Goal: Task Accomplishment & Management: Manage account settings

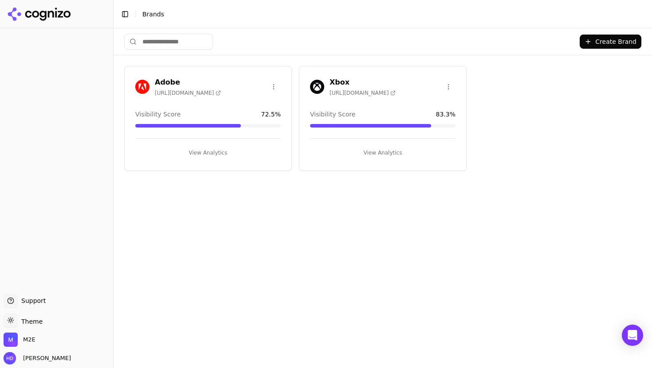
click at [583, 90] on div "Adobe [URL][DOMAIN_NAME] Visibility Score 72.5 % View Analytics Xbox [URL][DOMA…" at bounding box center [382, 118] width 517 height 105
click at [344, 79] on h3 "Xbox" at bounding box center [362, 82] width 66 height 11
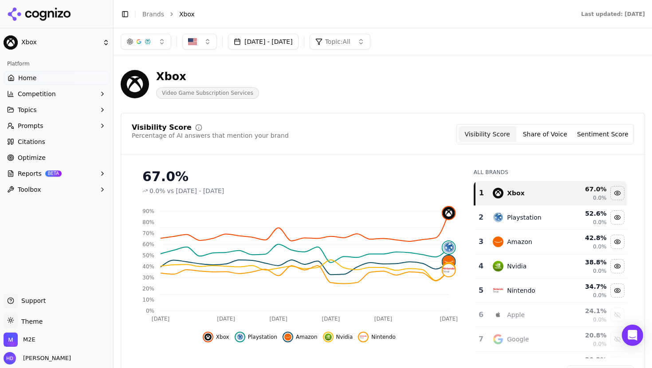
click at [611, 129] on button "Sentiment Score" at bounding box center [603, 134] width 58 height 16
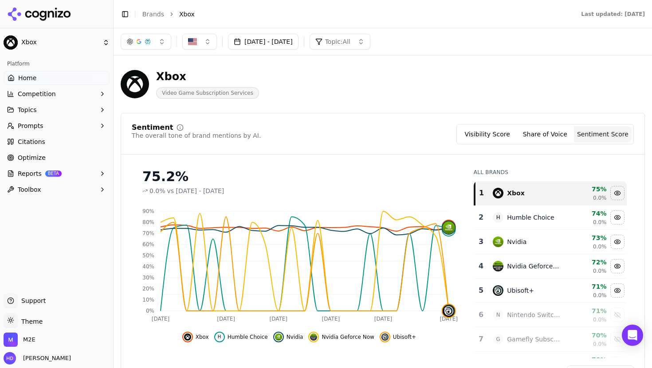
click at [439, 10] on li "Xbox" at bounding box center [371, 14] width 384 height 9
click at [396, 81] on div "Xbox Video Game Subscription Services" at bounding box center [319, 84] width 397 height 29
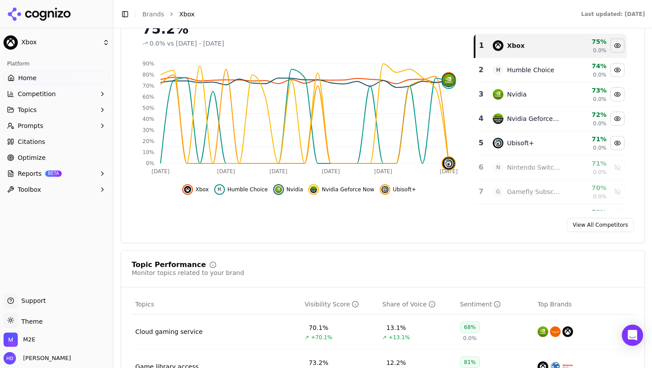
scroll to position [153, 0]
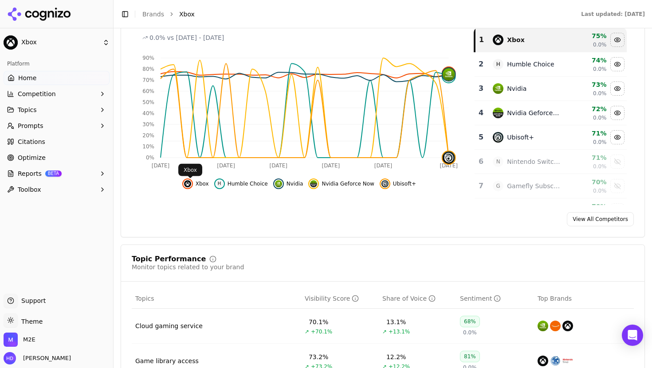
click at [201, 215] on div "View All Competitors" at bounding box center [382, 219] width 523 height 14
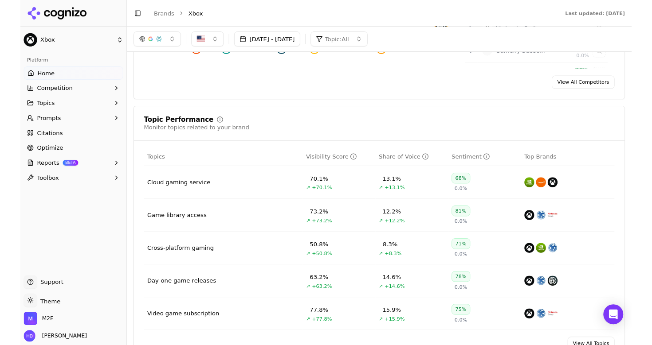
scroll to position [285, 0]
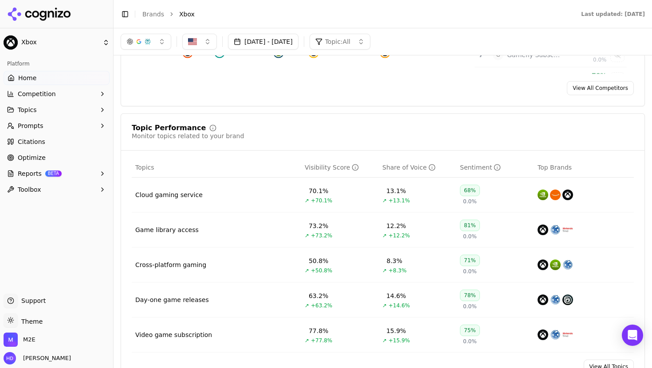
click at [190, 92] on div "View All Competitors" at bounding box center [382, 88] width 523 height 14
click at [170, 114] on div "Topic Performance Monitor topics related to your brand Topics Visibility Score …" at bounding box center [383, 250] width 524 height 272
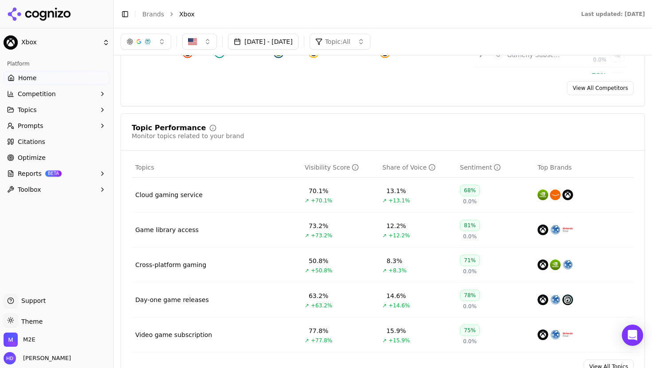
click at [491, 10] on li "Xbox" at bounding box center [371, 14] width 384 height 9
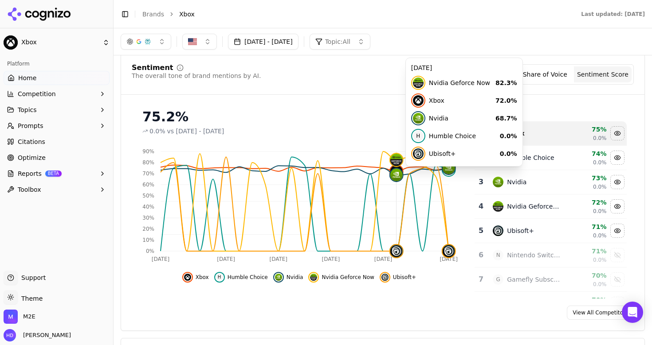
scroll to position [0, 0]
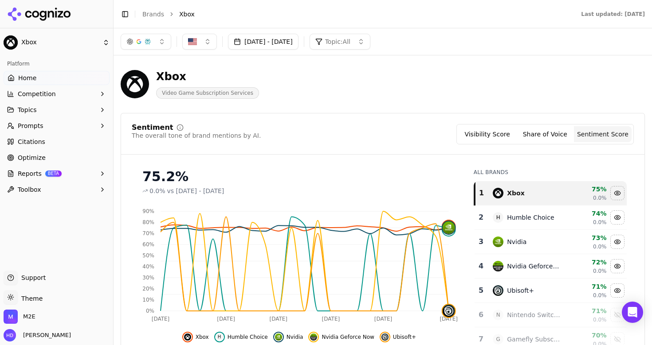
click at [248, 46] on button "Aug 18, 2025 - Sep 17, 2025" at bounding box center [263, 42] width 71 height 16
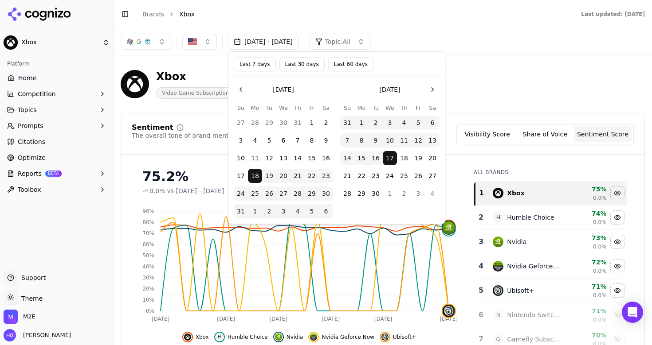
click at [255, 175] on button "18" at bounding box center [255, 176] width 14 height 14
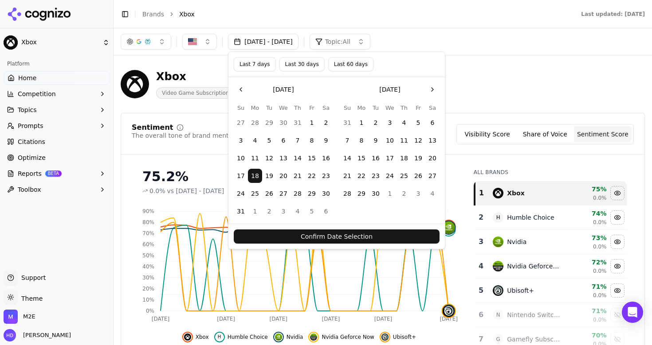
click at [356, 60] on button "Last 60 days" at bounding box center [350, 64] width 45 height 14
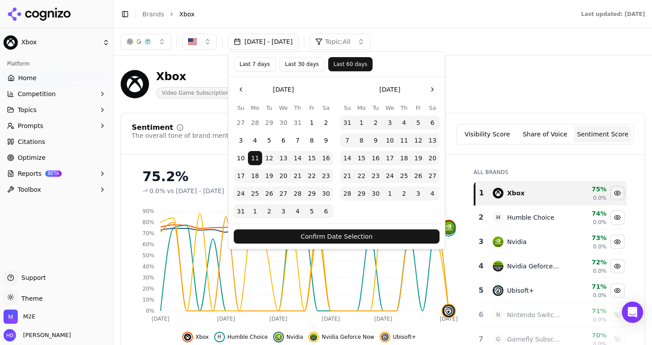
click at [329, 246] on div "Confirm Date Selection" at bounding box center [336, 236] width 216 height 25
click at [332, 241] on button "Confirm Date Selection" at bounding box center [337, 237] width 206 height 14
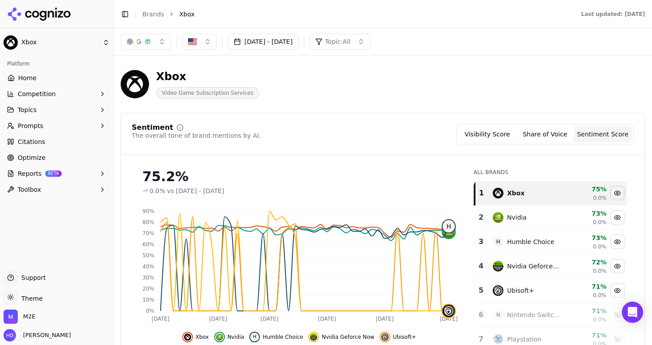
click at [34, 146] on span "Citations" at bounding box center [31, 141] width 27 height 9
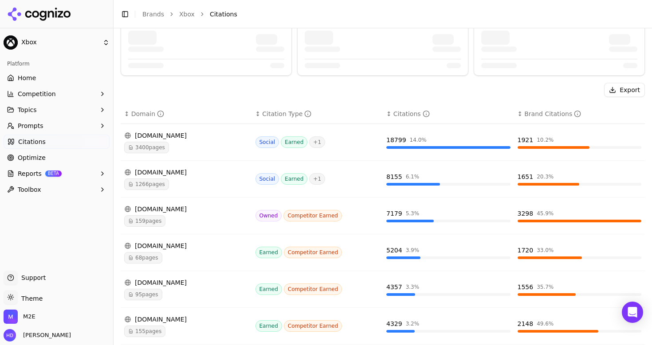
scroll to position [87, 0]
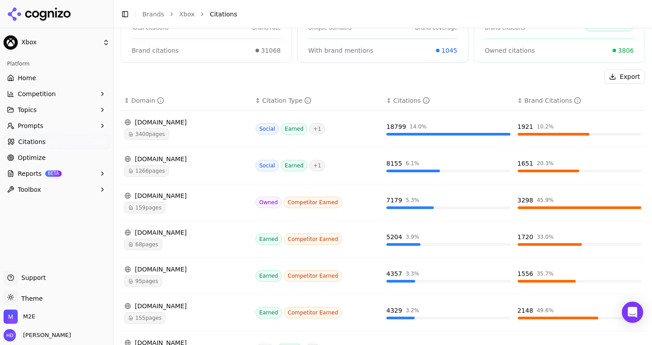
click at [208, 70] on div "Export" at bounding box center [383, 77] width 524 height 14
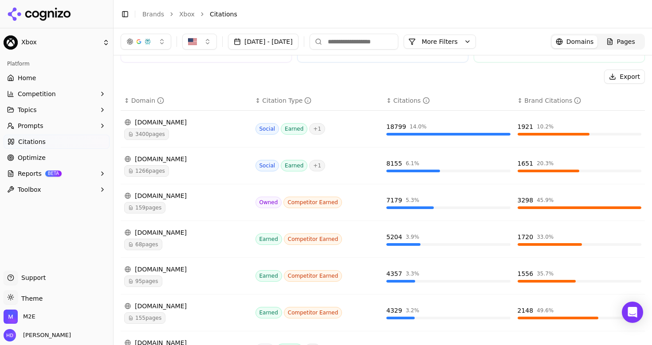
scroll to position [0, 0]
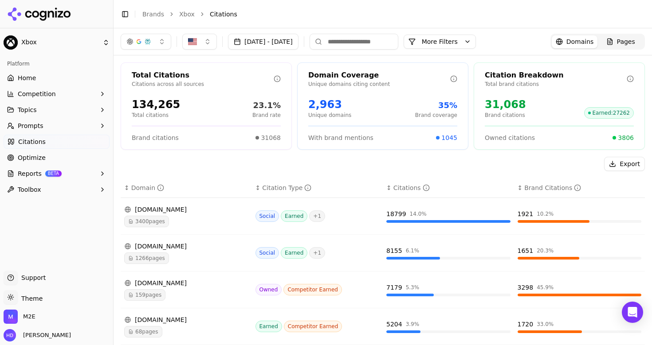
click at [247, 35] on button "Aug 11, 2025 - Oct 10, 2025" at bounding box center [263, 42] width 71 height 16
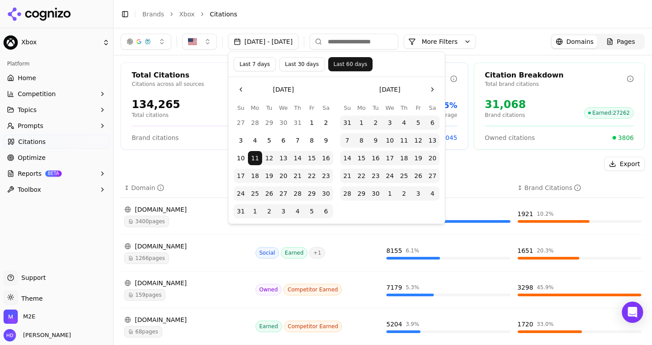
click at [326, 6] on header "Toggle Sidebar Brands Xbox Citations" at bounding box center [383, 14] width 538 height 28
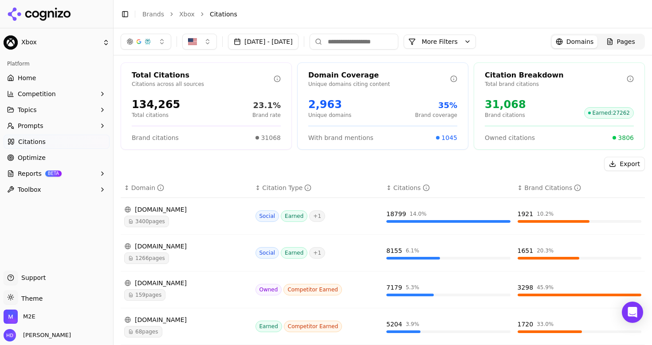
click at [208, 209] on div "reddit.com" at bounding box center [186, 209] width 124 height 9
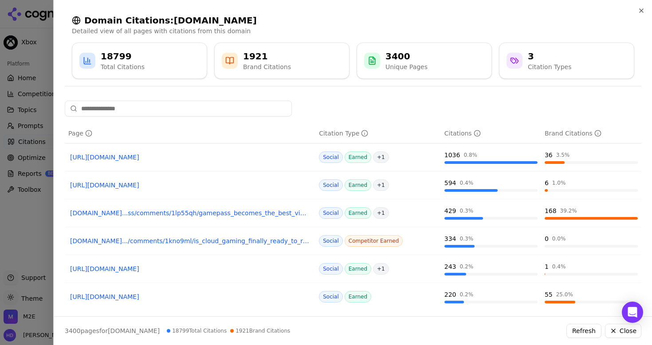
click at [21, 43] on div at bounding box center [326, 172] width 652 height 345
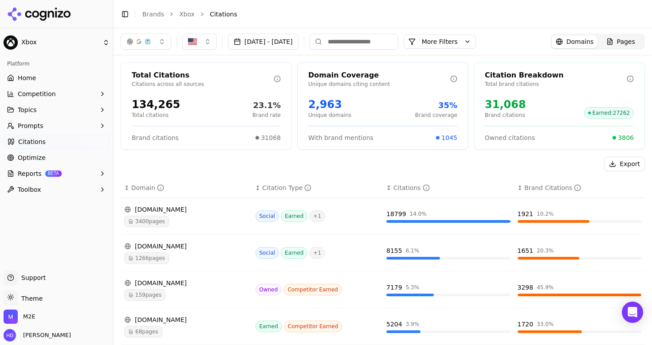
click at [382, 42] on input at bounding box center [354, 42] width 89 height 16
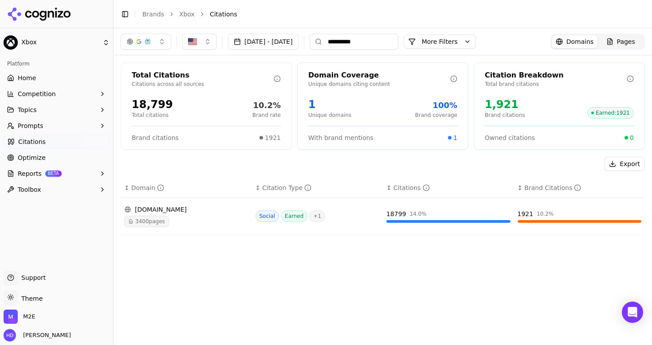
type input "**********"
click at [630, 40] on span "Pages" at bounding box center [626, 41] width 18 height 9
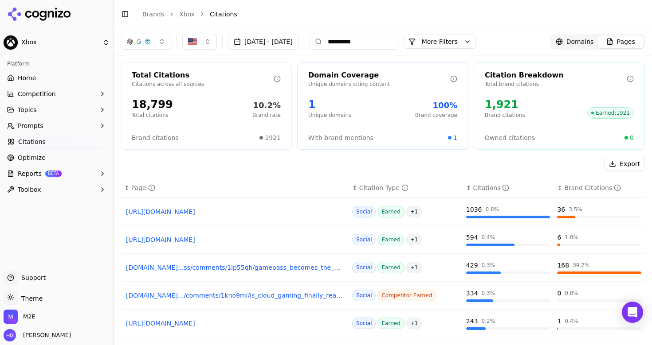
click at [458, 43] on button "More Filters" at bounding box center [440, 42] width 72 height 14
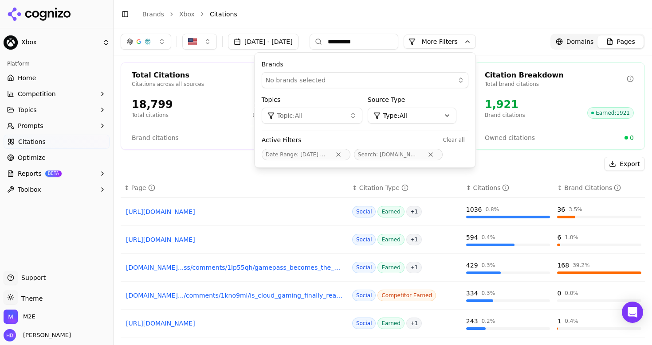
click at [210, 164] on div "Export" at bounding box center [383, 164] width 524 height 14
click at [478, 5] on header "Toggle Sidebar Brands Xbox Citations" at bounding box center [383, 14] width 538 height 28
click at [271, 12] on li "Citations" at bounding box center [418, 14] width 417 height 9
click at [34, 170] on span "Reports" at bounding box center [30, 173] width 24 height 9
click at [32, 203] on span "Email" at bounding box center [56, 202] width 77 height 9
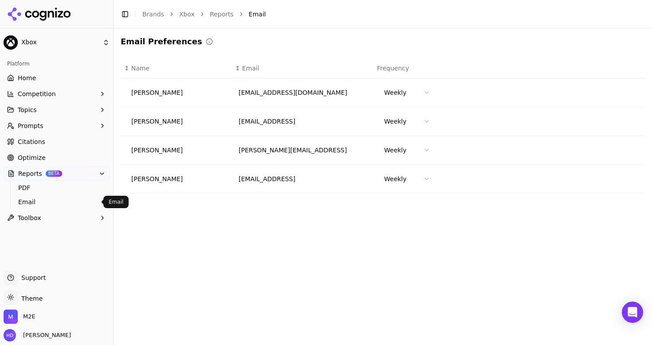
click at [426, 180] on html "Xbox Platform Home Competition Topics Prompts Citations Optimize Reports BETA P…" at bounding box center [326, 172] width 652 height 345
click at [429, 179] on html "Xbox Platform Home Competition Topics Prompts Citations Optimize Reports BETA P…" at bounding box center [326, 172] width 652 height 345
click at [315, 213] on html "Xbox Platform Home Competition Topics Prompts Citations Optimize Reports BETA P…" at bounding box center [326, 172] width 652 height 345
click at [37, 188] on span "PDF" at bounding box center [56, 188] width 77 height 9
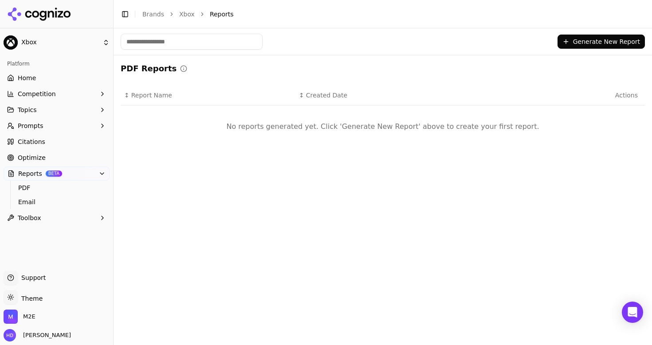
click at [589, 38] on button "Generate New Report" at bounding box center [600, 42] width 87 height 14
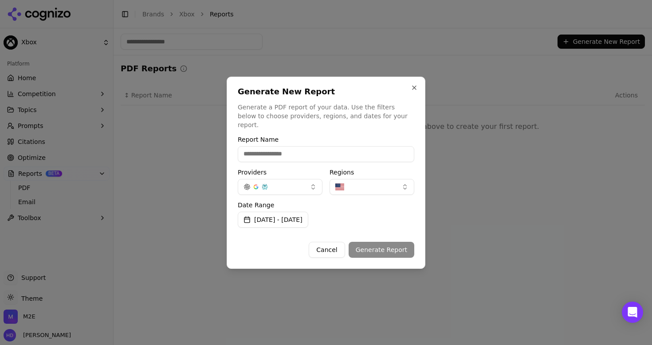
click at [338, 244] on button "Cancel" at bounding box center [327, 250] width 36 height 16
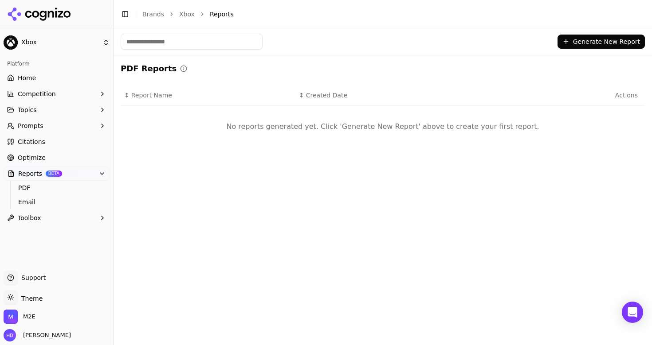
click at [42, 124] on button "Prompts" at bounding box center [57, 126] width 106 height 14
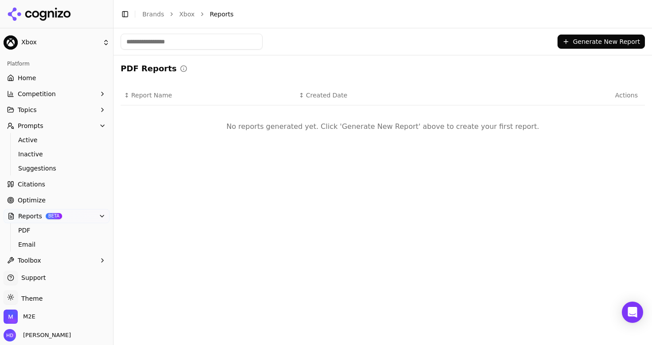
click at [32, 107] on span "Topics" at bounding box center [27, 110] width 19 height 9
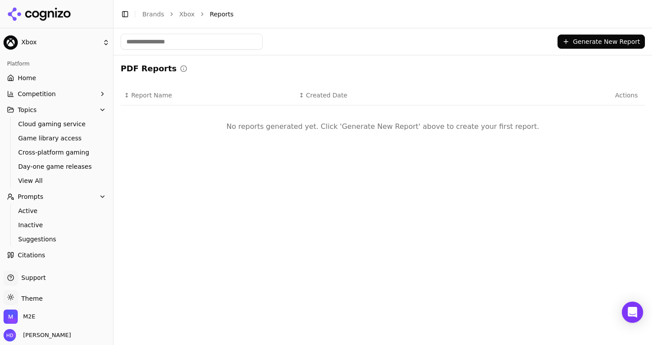
click at [39, 89] on button "Competition" at bounding box center [57, 94] width 106 height 14
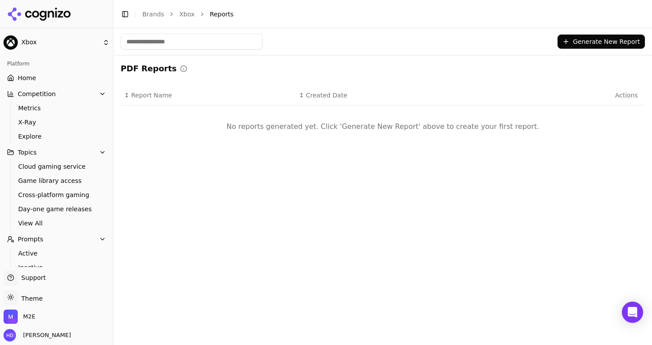
click at [26, 77] on span "Home" at bounding box center [27, 78] width 18 height 9
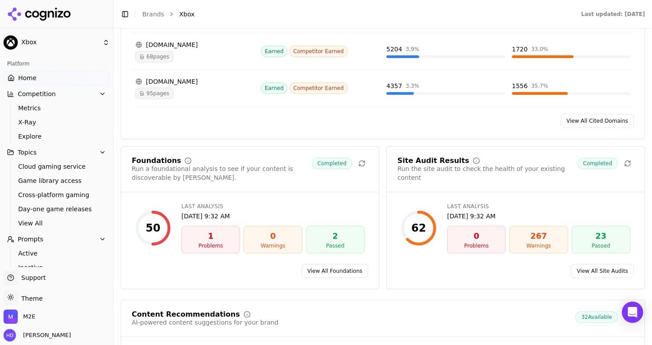
scroll to position [1214, 0]
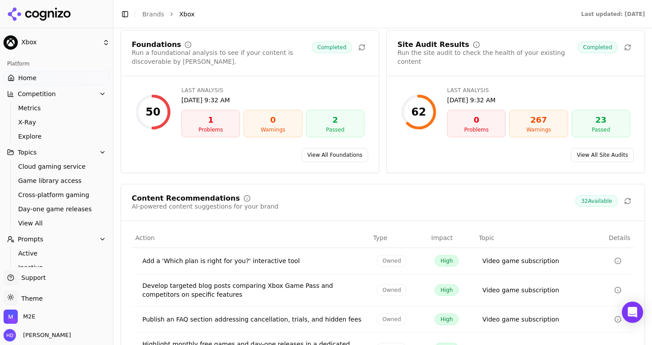
click at [380, 83] on div "Foundations Run a foundational analysis to see if your content is discoverable …" at bounding box center [383, 101] width 524 height 143
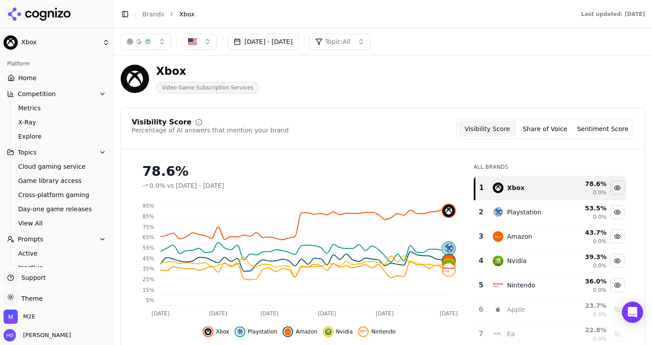
scroll to position [0, 0]
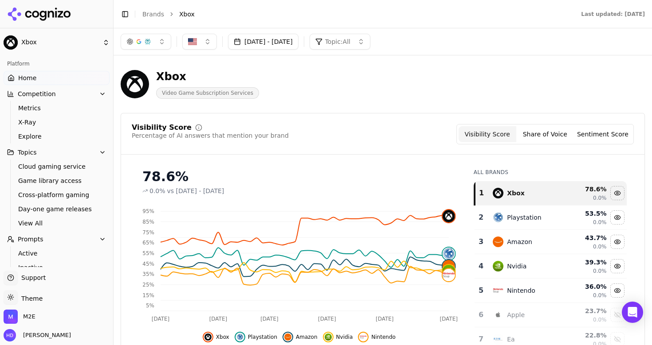
click at [596, 135] on button "Sentiment Score" at bounding box center [603, 134] width 58 height 16
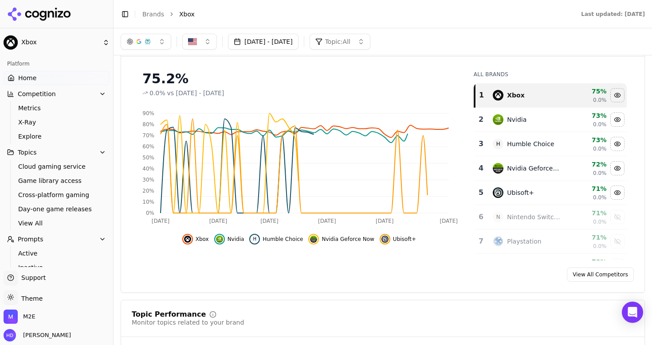
scroll to position [98, 0]
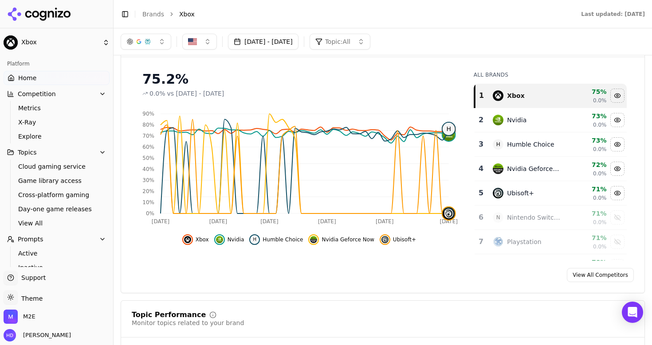
click at [611, 281] on link "View All Competitors" at bounding box center [600, 275] width 67 height 14
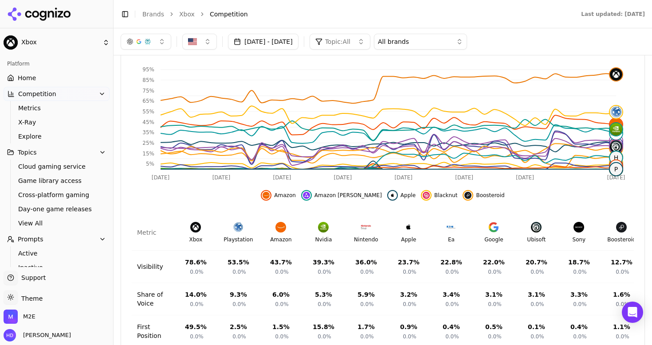
scroll to position [256, 0]
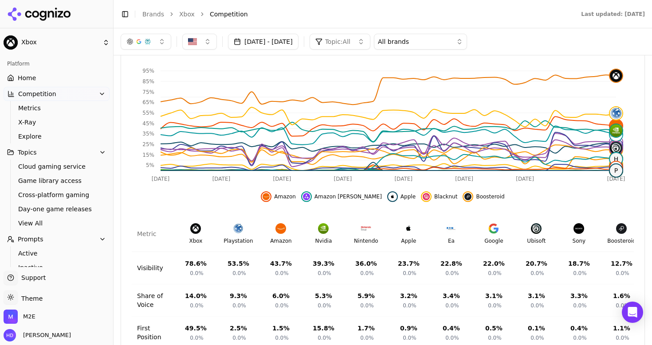
click at [271, 45] on button "Aug 11, 2025 - Oct 10, 2025" at bounding box center [263, 42] width 71 height 16
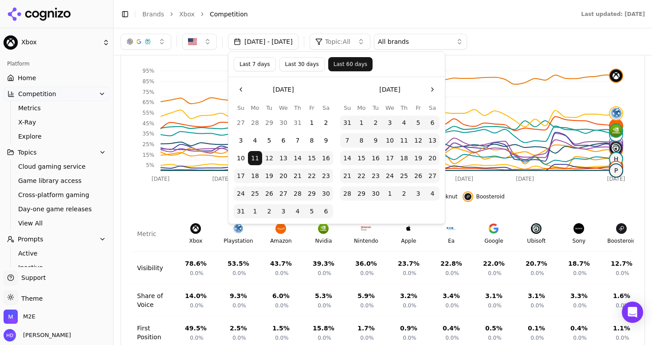
click at [240, 91] on button "Go to the Previous Month" at bounding box center [241, 89] width 14 height 14
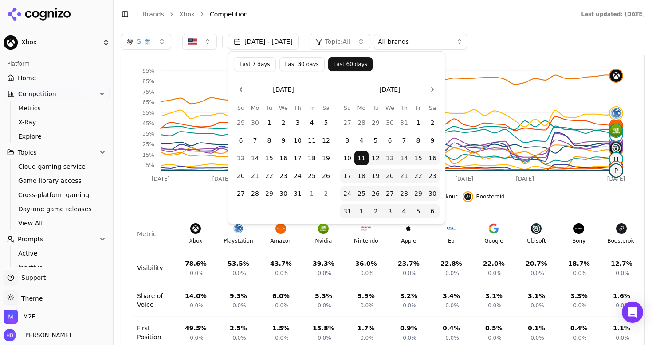
click at [240, 91] on button "Go to the Previous Month" at bounding box center [241, 89] width 14 height 14
click at [239, 121] on button "1" at bounding box center [241, 123] width 14 height 14
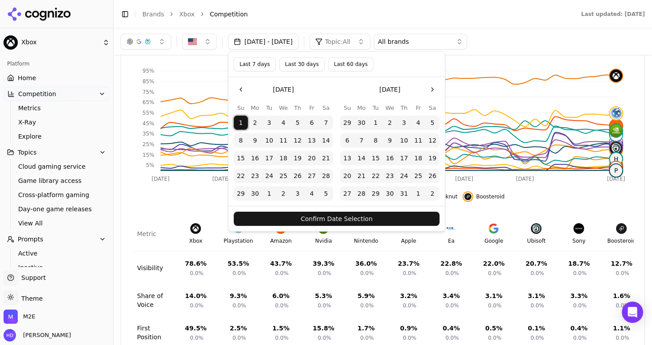
click at [314, 220] on button "Confirm Date Selection" at bounding box center [337, 219] width 206 height 14
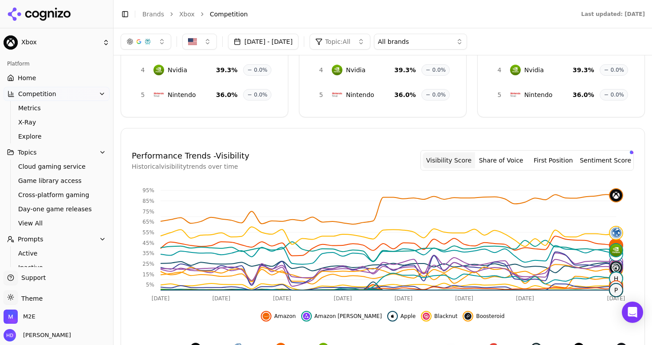
scroll to position [3, 0]
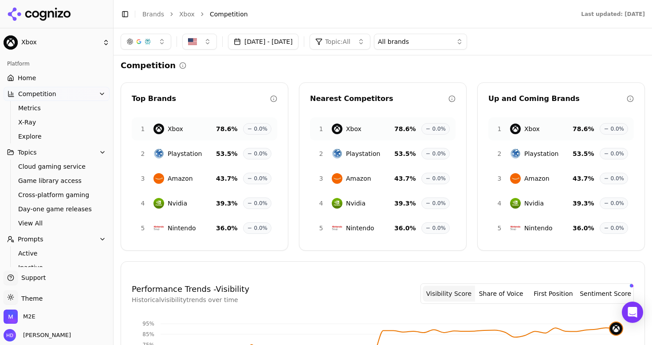
click at [266, 44] on button "Jun 01, 2025 - Oct 10, 2025" at bounding box center [263, 42] width 71 height 16
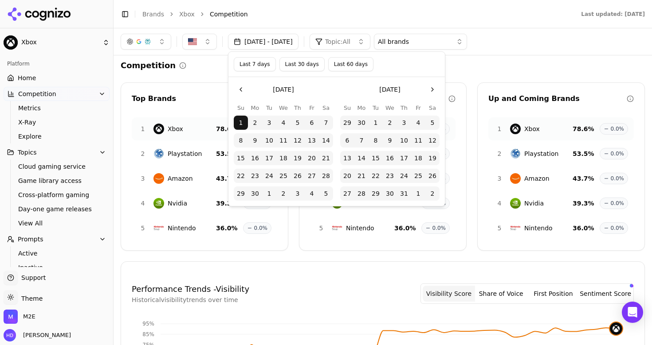
click at [241, 89] on button "Go to the Previous Month" at bounding box center [241, 89] width 14 height 14
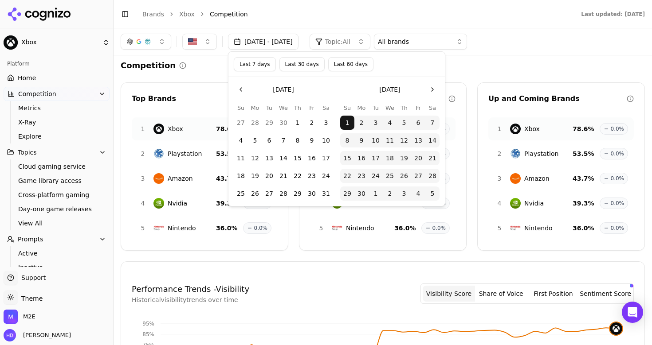
click at [241, 89] on button "Go to the Previous Month" at bounding box center [241, 89] width 14 height 14
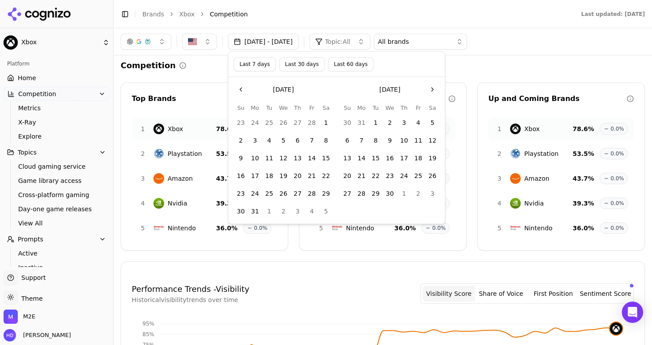
click at [285, 156] on button "12" at bounding box center [283, 158] width 14 height 14
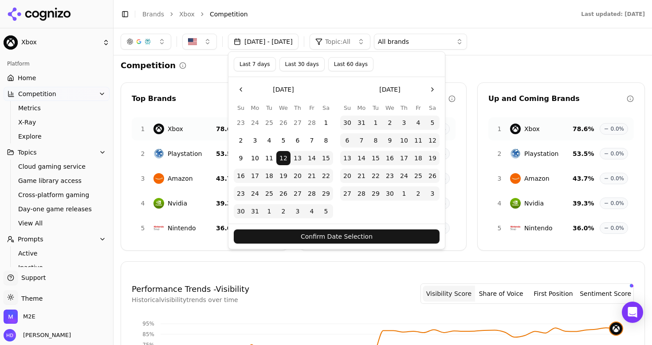
click at [333, 234] on button "Confirm Date Selection" at bounding box center [337, 237] width 206 height 14
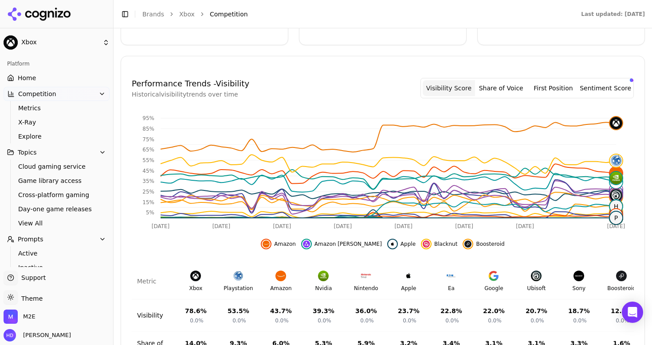
scroll to position [265, 0]
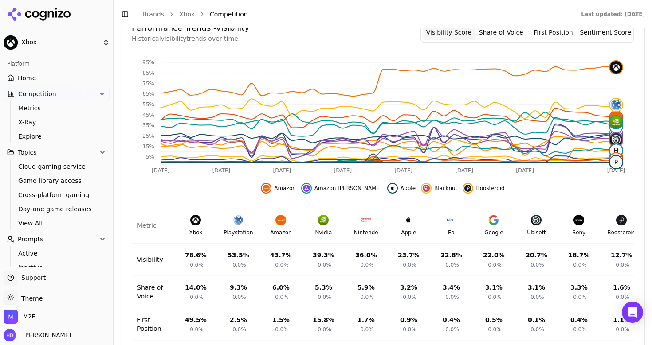
click at [501, 27] on header "Toggle Sidebar Brands Xbox Competition Last updated: October 10th, 2025" at bounding box center [383, 14] width 538 height 28
click at [502, 29] on button "Share of Voice" at bounding box center [501, 32] width 52 height 16
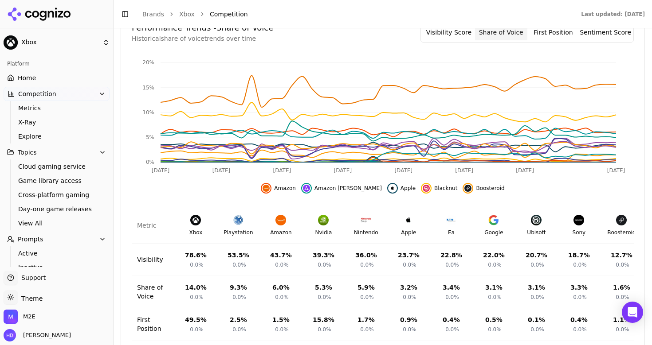
click at [560, 35] on button "First Position" at bounding box center [553, 32] width 52 height 16
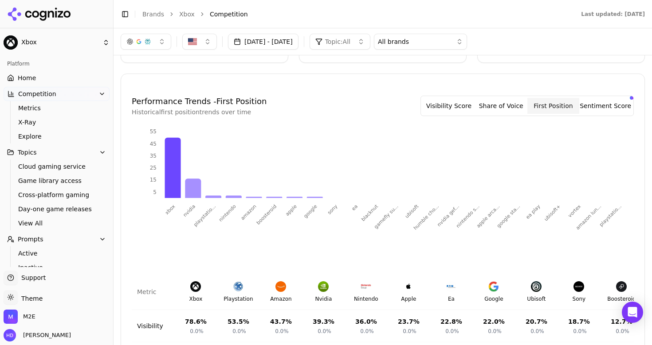
scroll to position [183, 0]
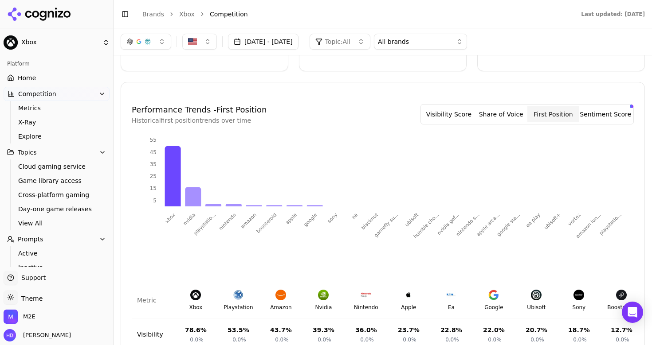
click at [609, 114] on button "Sentiment Score" at bounding box center [605, 114] width 52 height 16
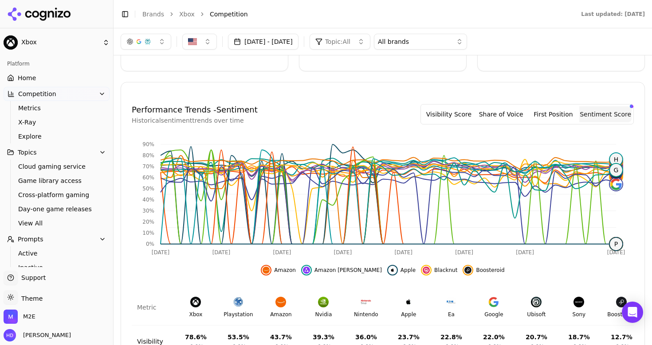
click at [376, 12] on li "Competition" at bounding box center [386, 14] width 353 height 9
click at [35, 81] on link "Home" at bounding box center [57, 78] width 106 height 14
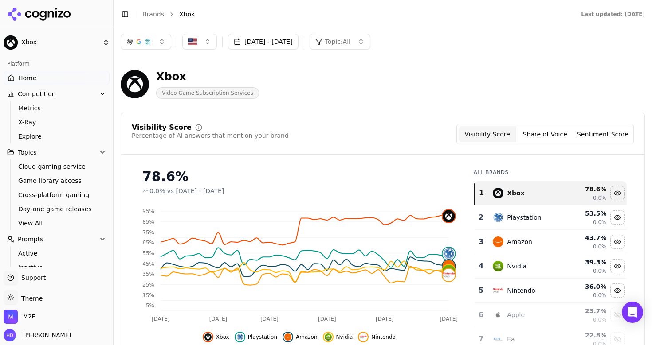
click at [603, 135] on button "Sentiment Score" at bounding box center [603, 134] width 58 height 16
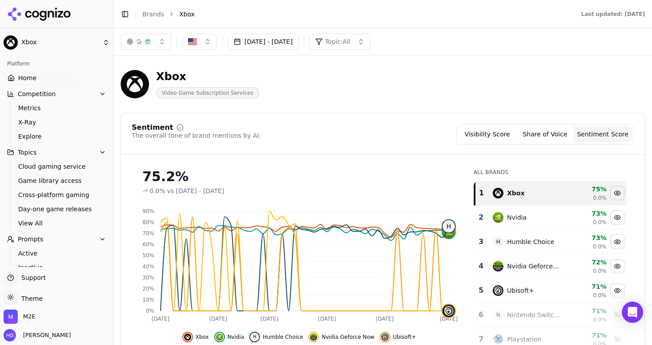
click at [279, 41] on button "Mar 12, 2025 - Oct 10, 2025" at bounding box center [263, 42] width 71 height 16
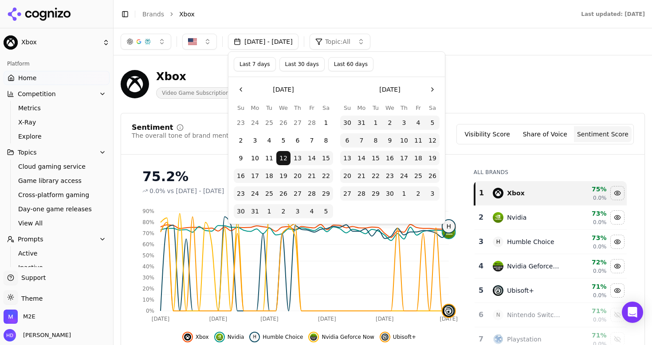
click at [292, 67] on button "Last 30 days" at bounding box center [301, 64] width 45 height 14
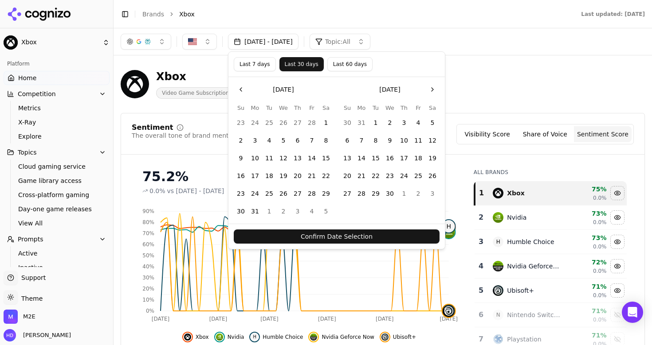
click at [334, 242] on button "Confirm Date Selection" at bounding box center [337, 237] width 206 height 14
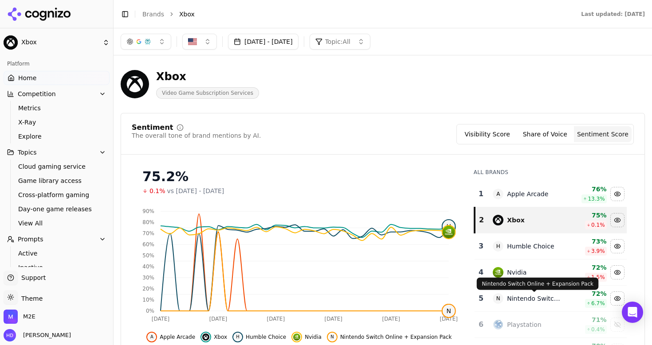
click at [513, 272] on div "Nvidia" at bounding box center [517, 272] width 20 height 9
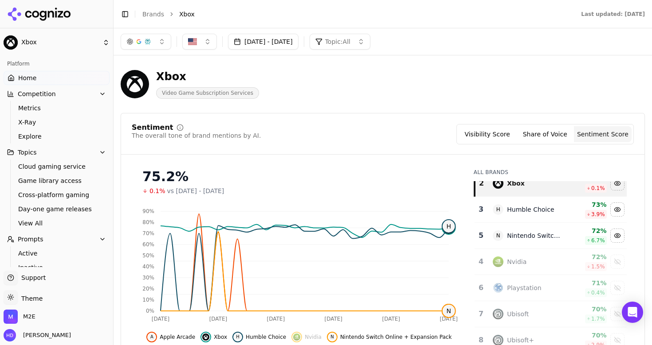
click at [524, 263] on div "Nvidia" at bounding box center [517, 262] width 20 height 9
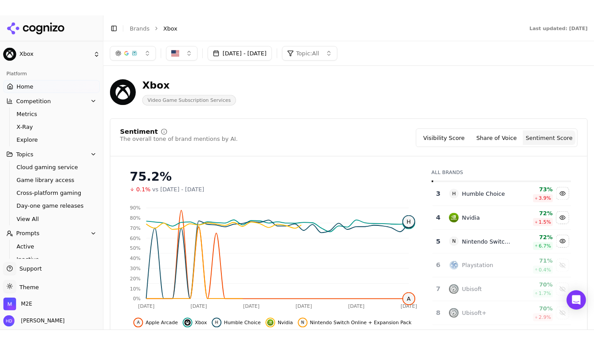
scroll to position [54, 0]
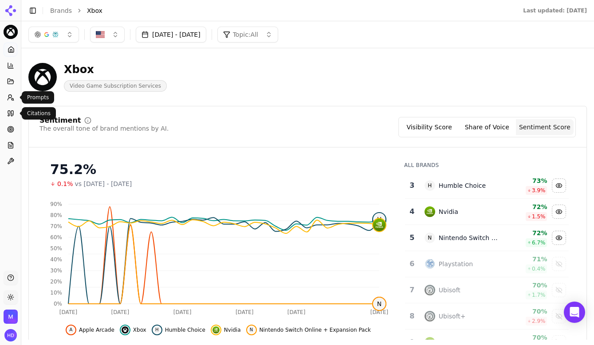
click at [11, 97] on circle at bounding box center [9, 96] width 3 height 3
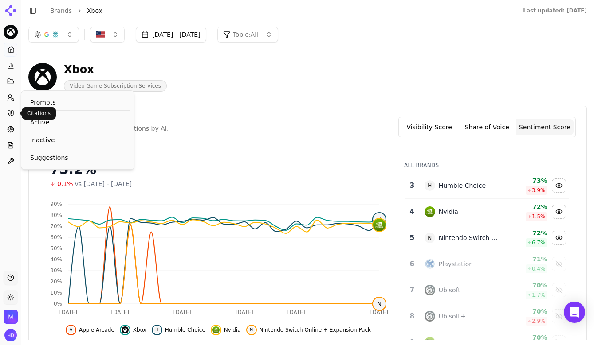
click at [12, 111] on icon at bounding box center [10, 113] width 7 height 7
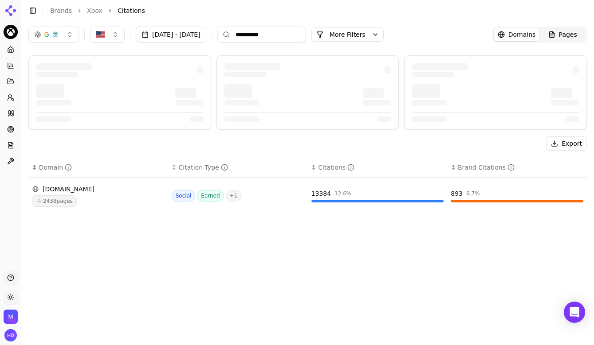
click at [295, 36] on input "**********" at bounding box center [261, 35] width 89 height 16
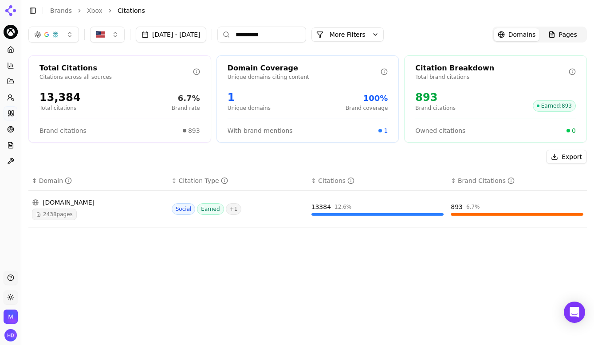
click at [317, 9] on li "Citations" at bounding box center [343, 10] width 451 height 9
click at [60, 8] on link "Brands" at bounding box center [61, 10] width 22 height 7
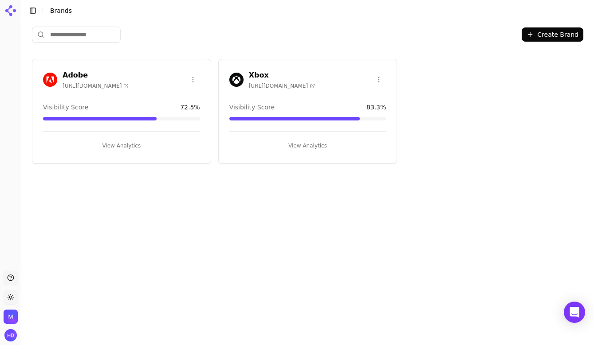
click at [554, 34] on button "Create Brand" at bounding box center [552, 34] width 62 height 14
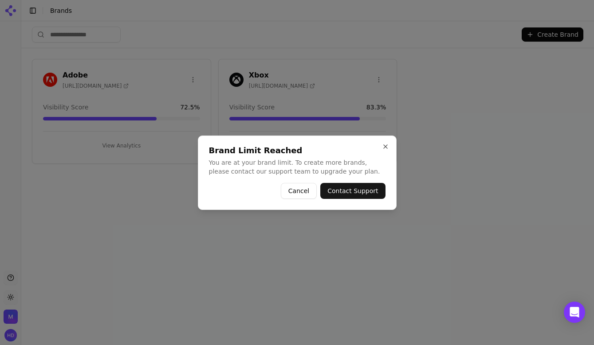
click at [302, 189] on button "Cancel" at bounding box center [299, 191] width 36 height 16
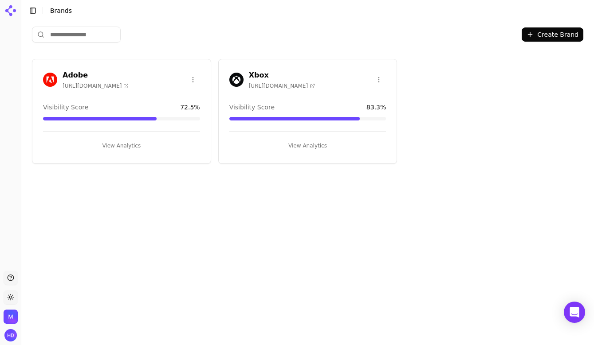
click at [381, 78] on html "Support Toggle theme M2E Toggle Sidebar Brands Create Brand Adobe https://acrob…" at bounding box center [297, 172] width 594 height 345
click at [215, 40] on html "Support Toggle theme M2E Toggle Sidebar Brands Create Brand Adobe https://acrob…" at bounding box center [297, 172] width 594 height 345
click at [14, 13] on icon at bounding box center [11, 11] width 14 height 14
click at [35, 23] on div "Create Brand" at bounding box center [307, 34] width 551 height 27
click at [34, 11] on button "Toggle Sidebar" at bounding box center [33, 10] width 12 height 12
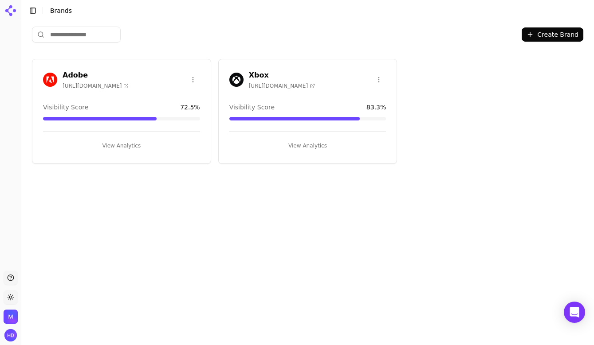
click at [33, 12] on button "Toggle Sidebar" at bounding box center [33, 10] width 12 height 12
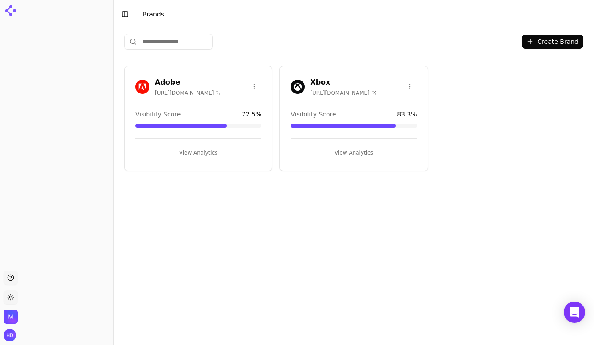
click at [327, 38] on div "Create Brand" at bounding box center [353, 41] width 459 height 27
click at [325, 8] on div "Toggle Sidebar Brands" at bounding box center [345, 14] width 462 height 12
click at [275, 31] on div "Create Brand" at bounding box center [353, 41] width 459 height 27
click at [317, 78] on h3 "Xbox" at bounding box center [343, 82] width 66 height 11
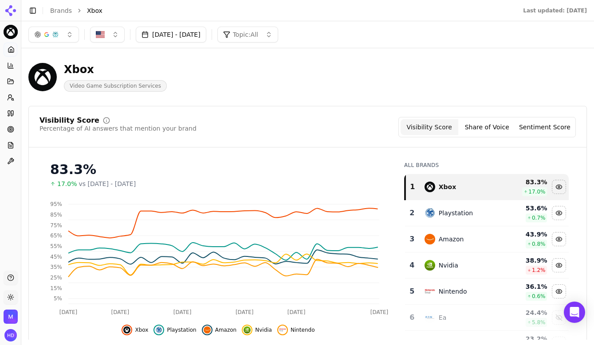
click at [258, 38] on span "Topic: All" at bounding box center [245, 34] width 25 height 9
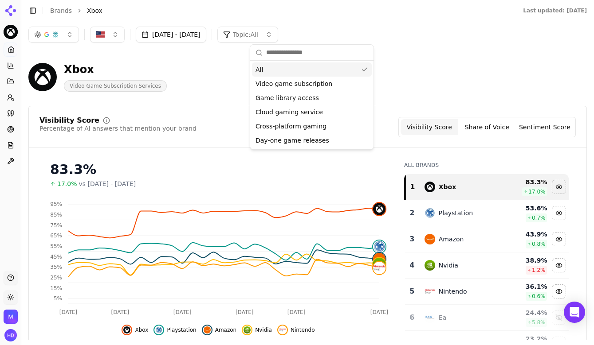
click at [225, 61] on div "Xbox Video Game Subscription Services" at bounding box center [307, 76] width 558 height 43
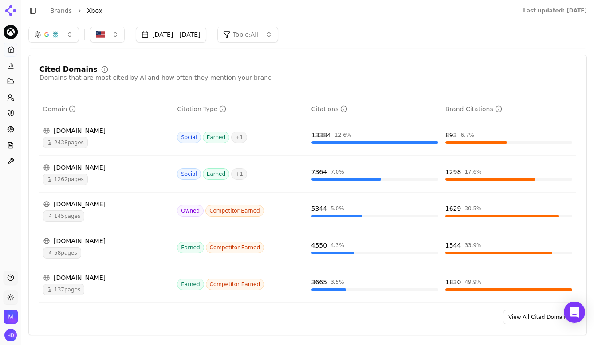
scroll to position [893, 0]
click at [294, 69] on div "Cited Domains Domains that are most cited by AI and how often they mention your…" at bounding box center [307, 75] width 536 height 16
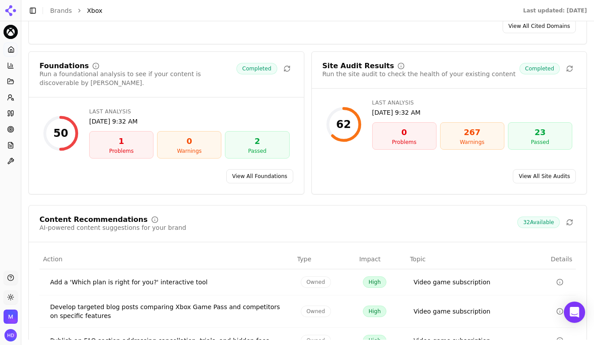
scroll to position [1187, 0]
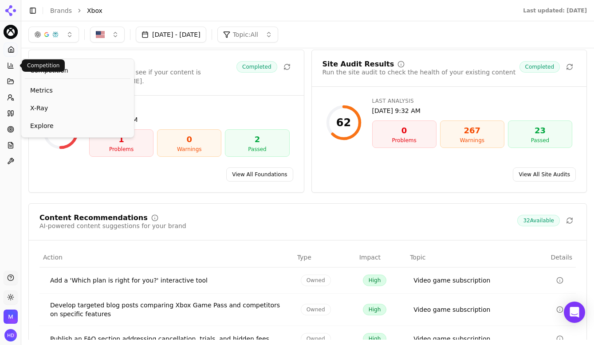
click at [11, 60] on button "Competition" at bounding box center [11, 66] width 14 height 14
click at [12, 61] on button "Competition" at bounding box center [11, 66] width 14 height 14
click at [43, 107] on span "X-Ray" at bounding box center [77, 108] width 95 height 9
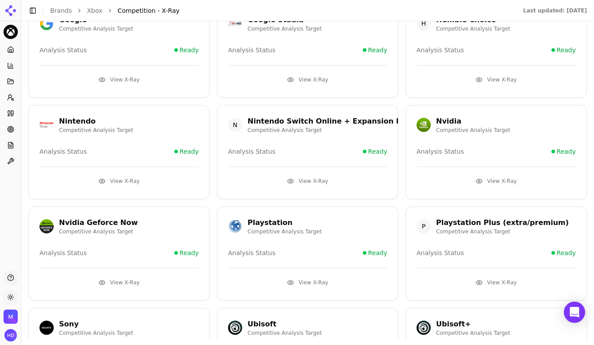
scroll to position [353, 0]
click at [60, 9] on link "Brands" at bounding box center [61, 10] width 22 height 7
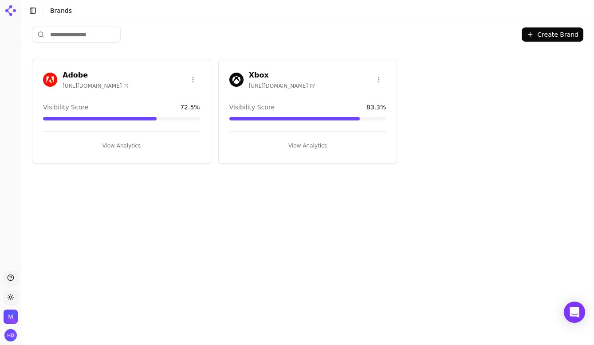
click at [109, 91] on div "Adobe https://acrobat.adobe.com Visibility Score 72.5 % View Analytics" at bounding box center [121, 111] width 179 height 105
click at [74, 73] on h3 "Adobe" at bounding box center [96, 75] width 66 height 11
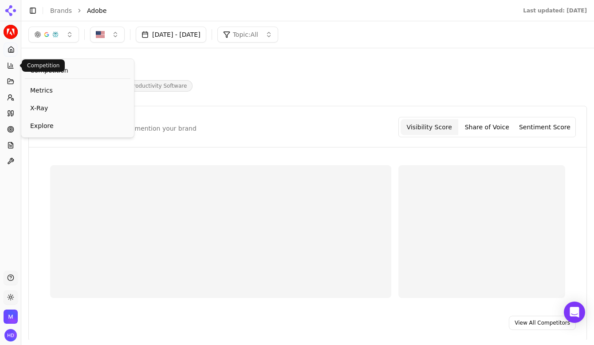
click at [8, 67] on icon at bounding box center [10, 65] width 7 height 7
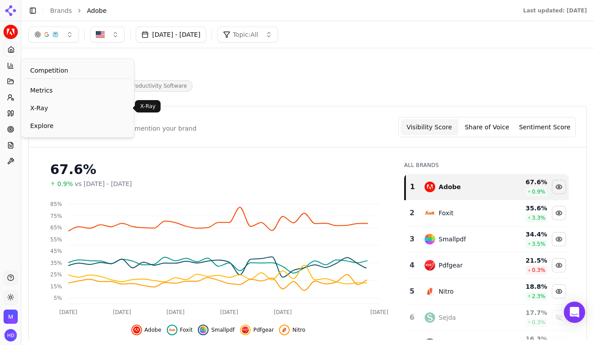
click at [44, 108] on span "X-Ray" at bounding box center [77, 108] width 95 height 9
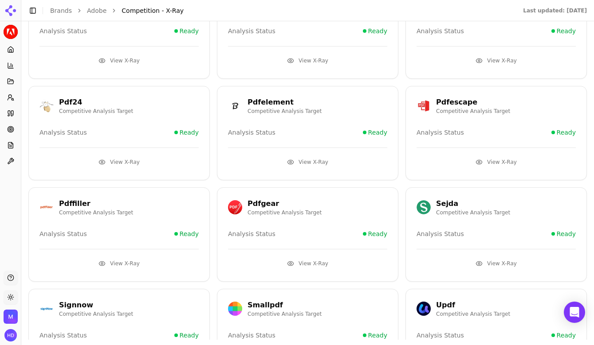
scroll to position [293, 0]
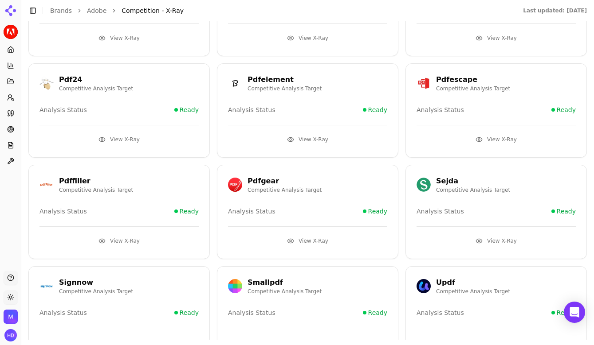
click at [312, 238] on button "View X-Ray" at bounding box center [307, 241] width 159 height 14
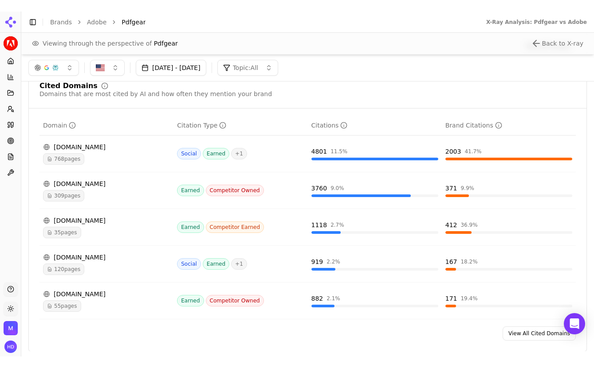
scroll to position [910, 0]
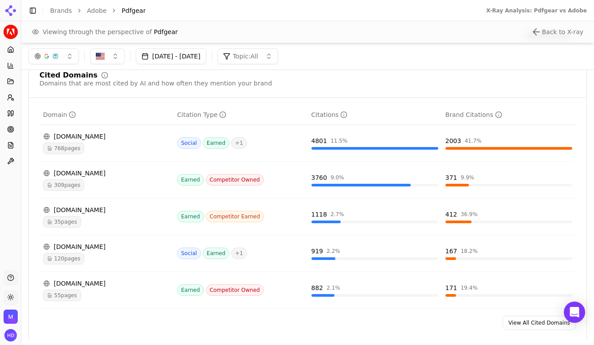
click at [151, 141] on div "reddit.com" at bounding box center [106, 136] width 127 height 9
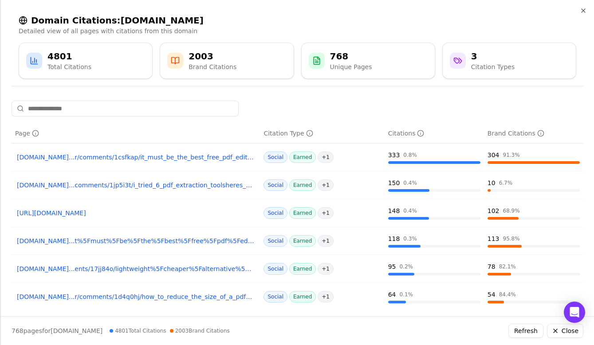
click at [164, 155] on link "reddit.com...r/comments/1csfkap/it_must_be_the_best_free_pdf_editor_you_can_find" at bounding box center [136, 157] width 238 height 9
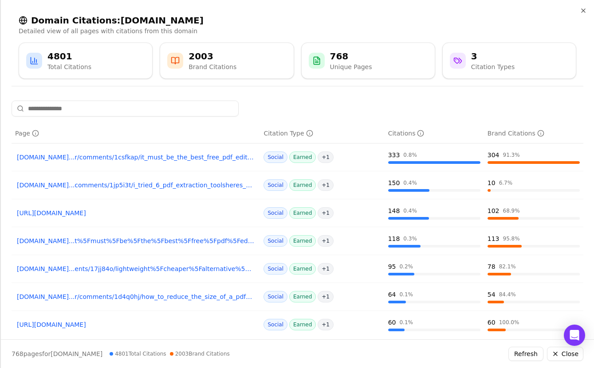
click at [207, 30] on p "Detailed view of all pages with citations from this domain" at bounding box center [297, 31] width 557 height 9
click at [581, 9] on icon "button" at bounding box center [583, 11] width 4 height 4
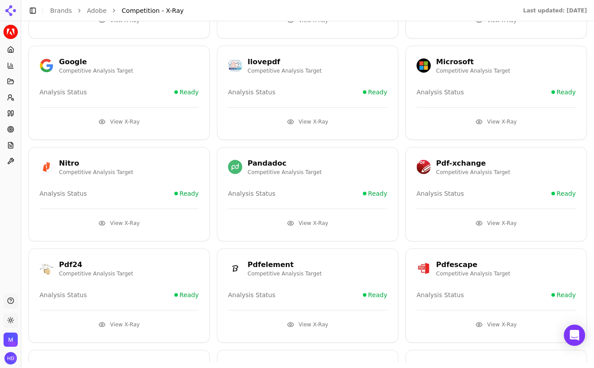
scroll to position [0, 0]
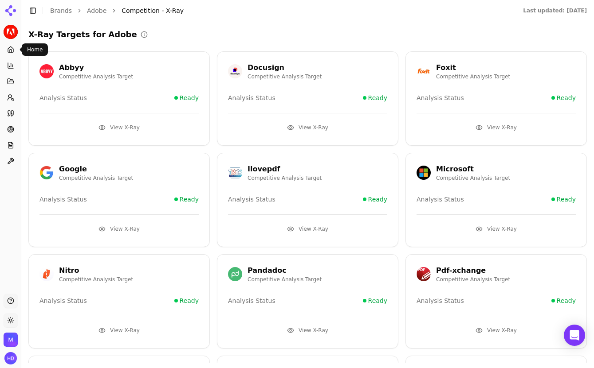
click at [12, 47] on icon at bounding box center [10, 49] width 7 height 7
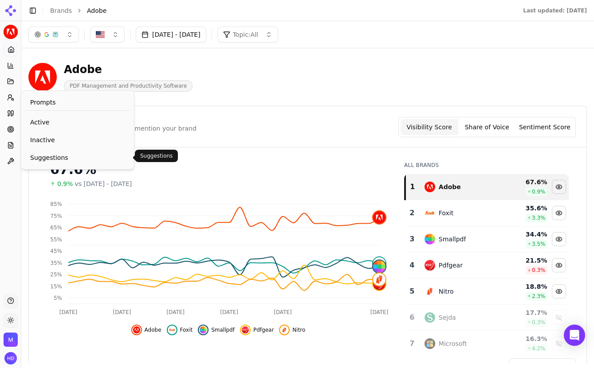
click at [49, 153] on span "Suggestions" at bounding box center [77, 157] width 95 height 9
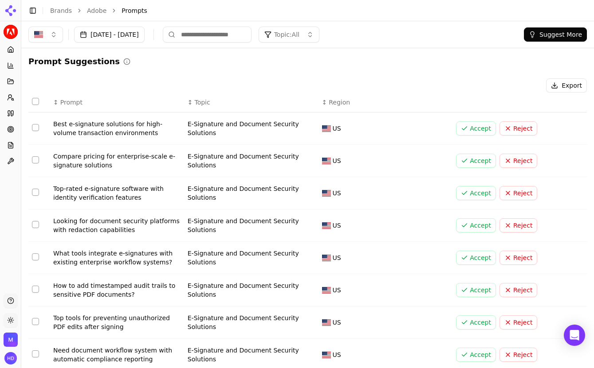
click at [273, 60] on div "Prompt Suggestions" at bounding box center [307, 61] width 558 height 12
click at [411, 26] on div "Aug 18, 2025 - Sep 17, 2025 Topic: All Suggest More" at bounding box center [307, 34] width 572 height 27
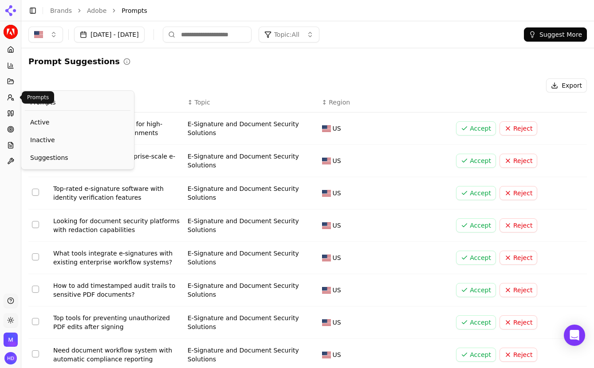
click at [11, 97] on circle at bounding box center [9, 96] width 3 height 3
click at [47, 139] on span "Inactive" at bounding box center [77, 140] width 95 height 9
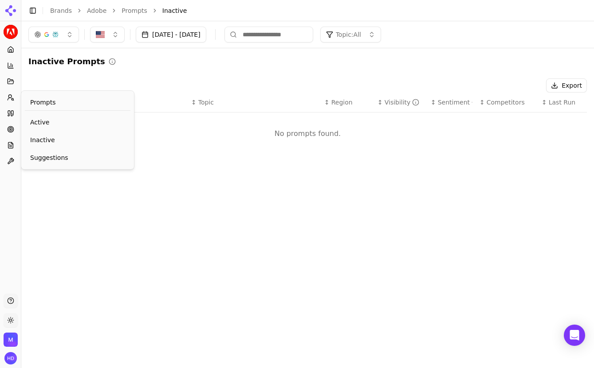
click at [52, 104] on span "Prompts" at bounding box center [43, 102] width 26 height 9
click at [39, 122] on span "Active" at bounding box center [77, 122] width 95 height 9
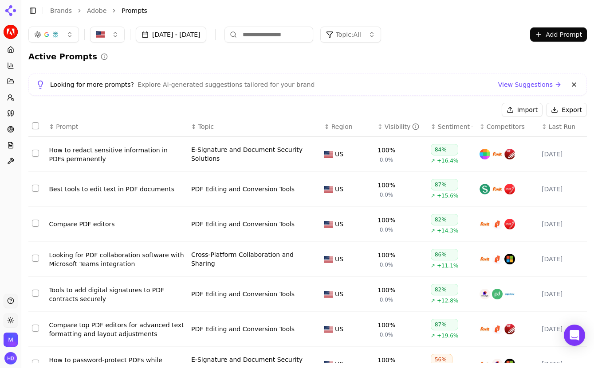
scroll to position [160, 0]
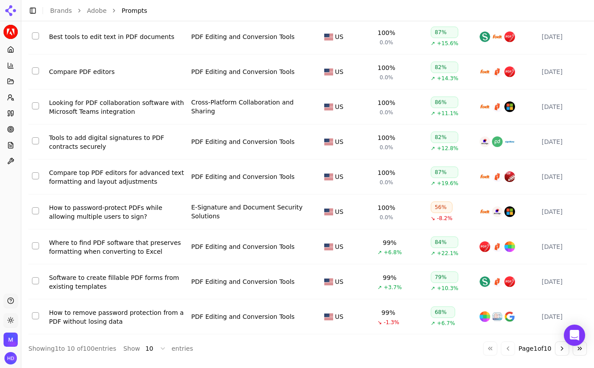
click at [99, 345] on div "Showing 1 to 10 of 100 entries" at bounding box center [72, 349] width 88 height 9
click at [157, 8] on li "Prompts" at bounding box center [344, 10] width 447 height 9
click at [61, 10] on link "Brands" at bounding box center [61, 10] width 22 height 7
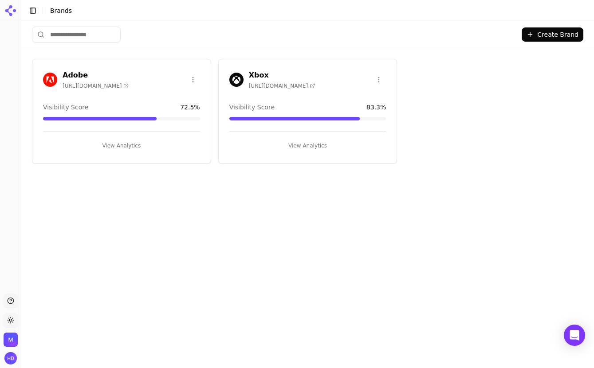
click at [258, 75] on h3 "Xbox" at bounding box center [282, 75] width 66 height 11
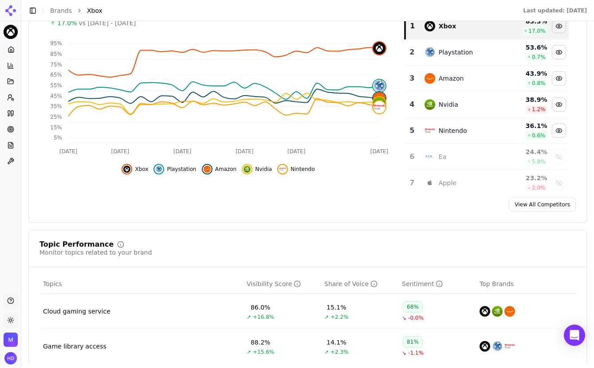
scroll to position [178, 0]
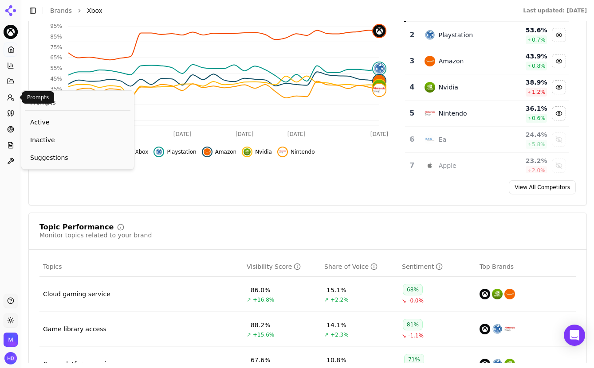
click at [7, 98] on button "Prompts" at bounding box center [11, 97] width 14 height 14
click at [44, 124] on span "Active" at bounding box center [77, 122] width 95 height 9
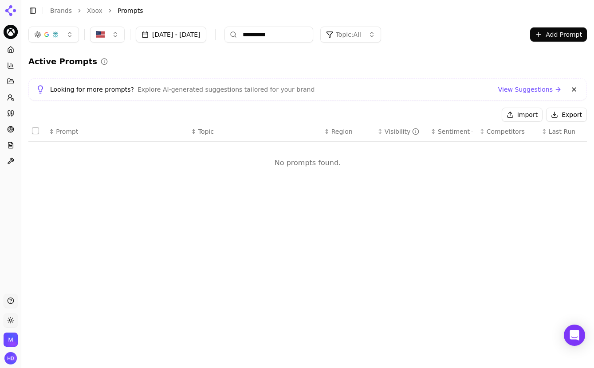
click at [553, 33] on button "Add Prompt" at bounding box center [558, 34] width 57 height 14
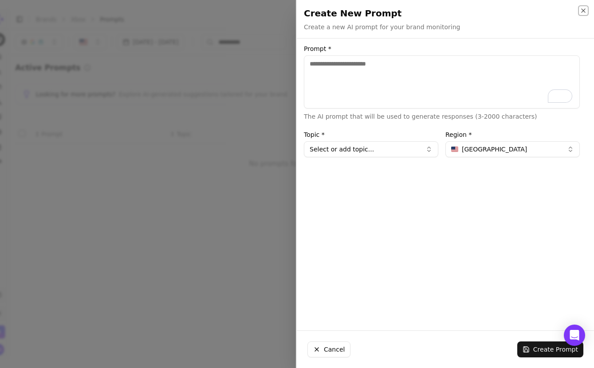
click at [584, 7] on icon "button" at bounding box center [583, 10] width 7 height 7
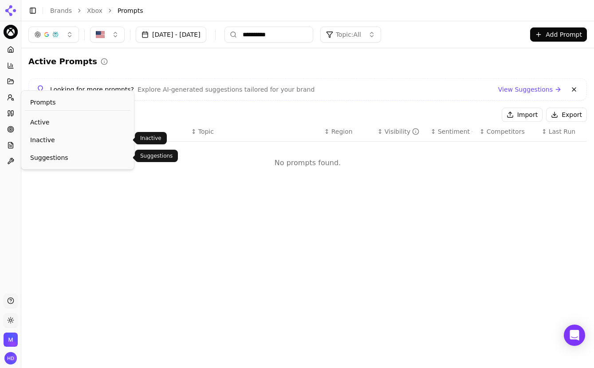
click at [58, 161] on span "Suggestions" at bounding box center [77, 157] width 95 height 9
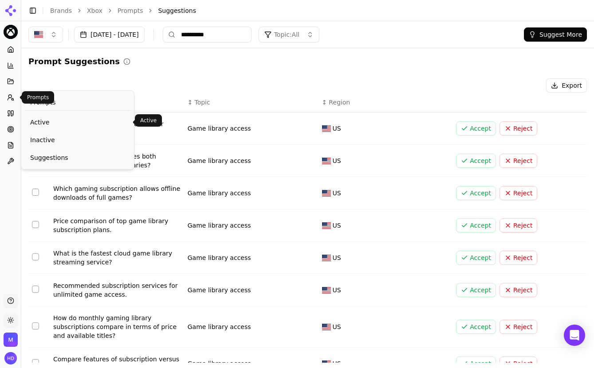
click at [39, 138] on span "Inactive" at bounding box center [77, 140] width 95 height 9
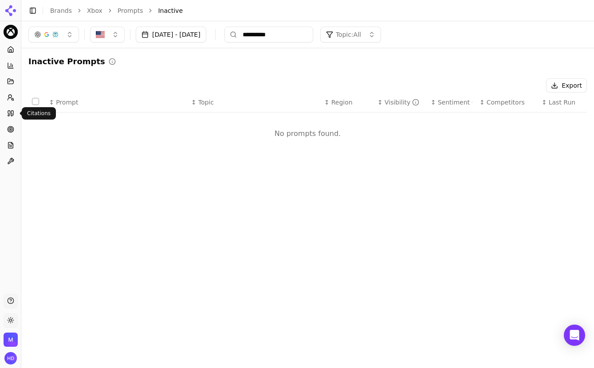
click at [10, 114] on icon at bounding box center [9, 113] width 2 height 5
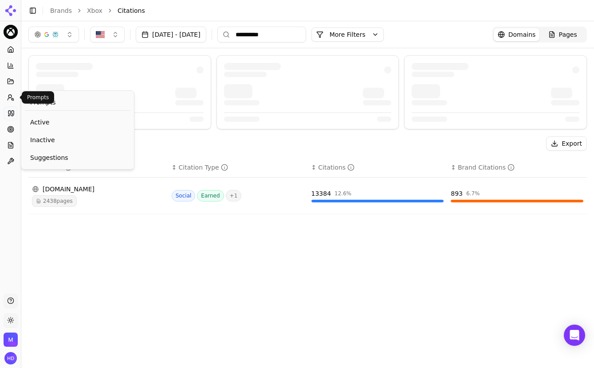
click at [13, 98] on icon at bounding box center [10, 97] width 7 height 7
click at [13, 97] on icon at bounding box center [10, 97] width 7 height 7
click at [43, 121] on span "Active" at bounding box center [77, 122] width 95 height 9
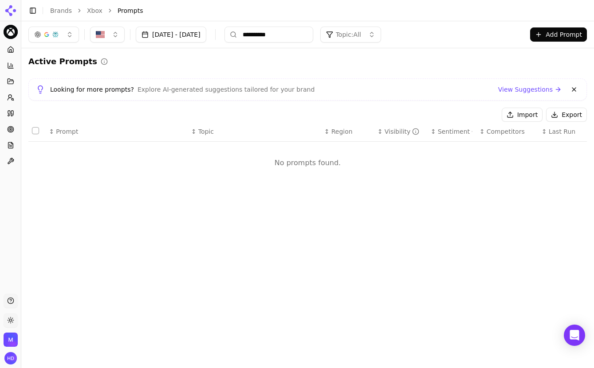
click at [555, 36] on button "Add Prompt" at bounding box center [558, 34] width 57 height 14
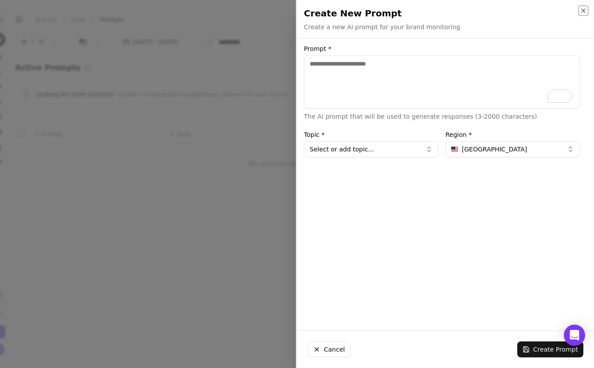
click at [585, 11] on icon "button" at bounding box center [583, 10] width 7 height 7
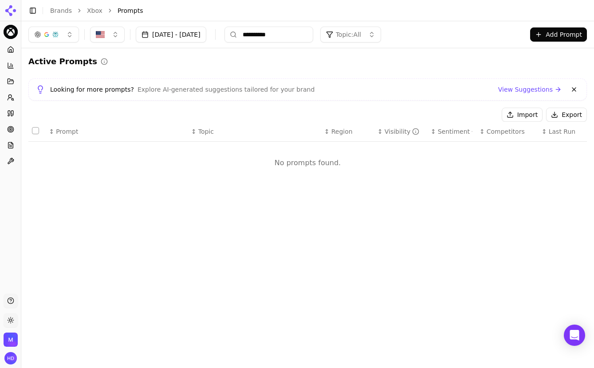
click at [195, 5] on div "Toggle Sidebar Brands Xbox Prompts" at bounding box center [298, 10] width 555 height 12
click at [191, 53] on div "Active Prompts Looking for more prompts? Explore AI-generated suggestions tailo…" at bounding box center [307, 123] width 572 height 150
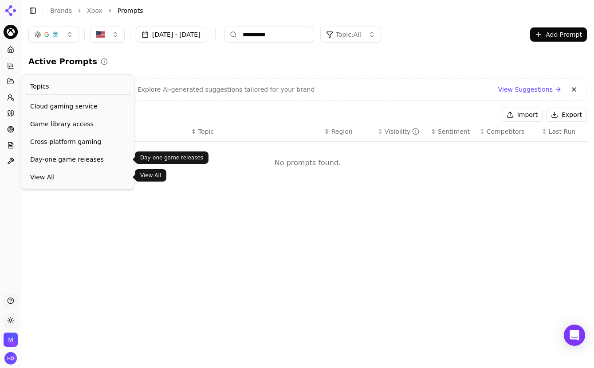
click at [49, 179] on span "View All" at bounding box center [77, 177] width 95 height 9
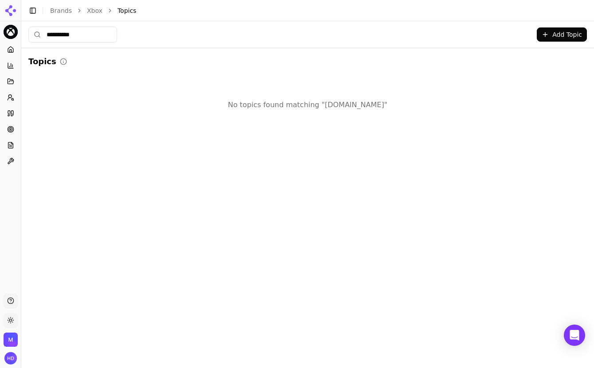
click at [563, 35] on button "Add Topic" at bounding box center [562, 34] width 50 height 14
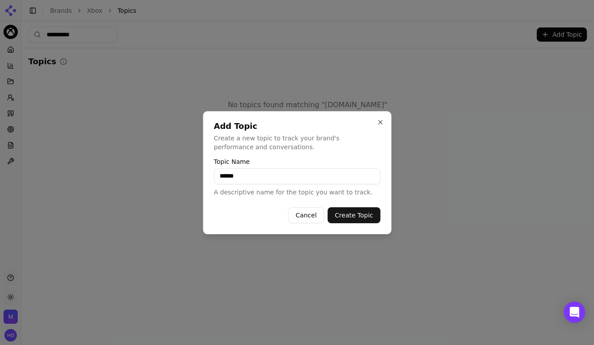
type input "******"
click at [362, 221] on button "Create Topic" at bounding box center [354, 216] width 52 height 16
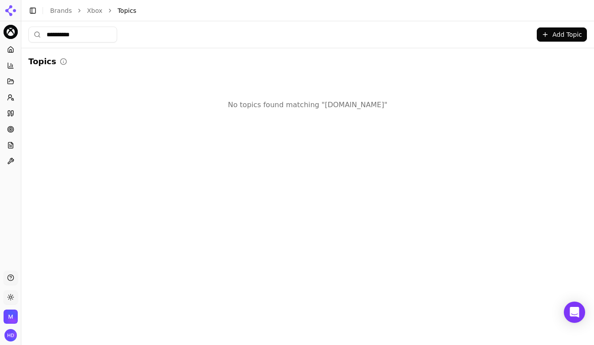
click at [92, 35] on input "**********" at bounding box center [72, 35] width 89 height 16
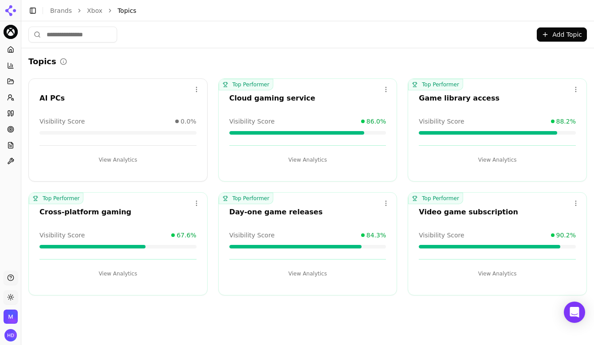
click at [103, 106] on div "Open menu AI PCs Visibility Score 0.0% View Analytics" at bounding box center [117, 129] width 179 height 103
click at [63, 103] on div "AI PCs" at bounding box center [118, 99] width 178 height 13
click at [55, 98] on div "AI PCs" at bounding box center [117, 98] width 157 height 11
click at [199, 88] on html "Xbox Platform Home Competition Topics Prompts Citations Optimize Reports Toolbo…" at bounding box center [297, 172] width 594 height 345
click at [129, 103] on div "Edit" at bounding box center [161, 108] width 81 height 14
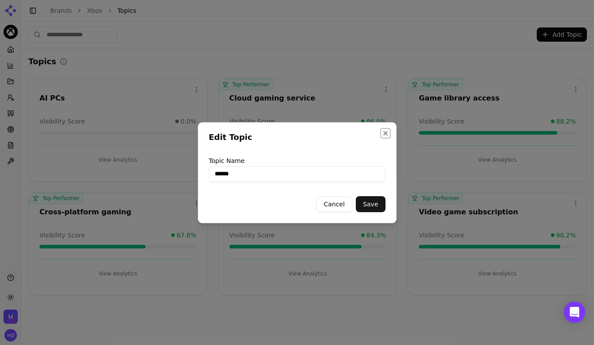
click at [384, 131] on button "Close" at bounding box center [385, 133] width 7 height 7
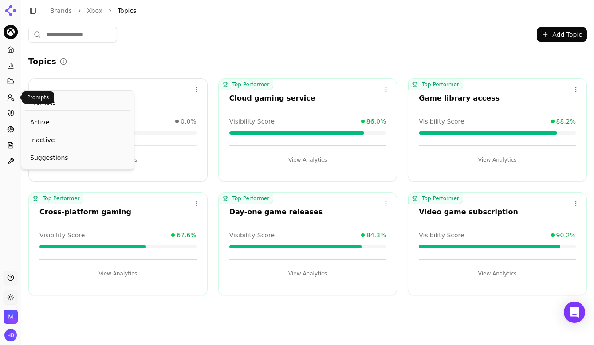
click at [11, 96] on circle at bounding box center [9, 96] width 3 height 3
click at [45, 121] on span "Active" at bounding box center [77, 122] width 95 height 9
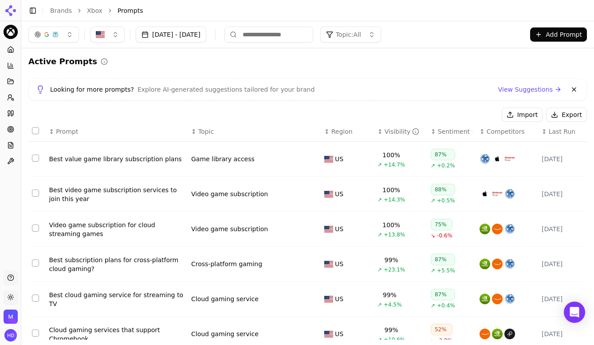
click at [381, 36] on button "Topic: All" at bounding box center [350, 35] width 61 height 16
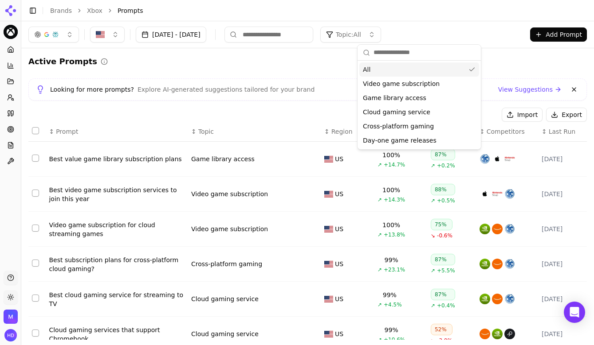
click at [407, 48] on input "text" at bounding box center [424, 53] width 102 height 18
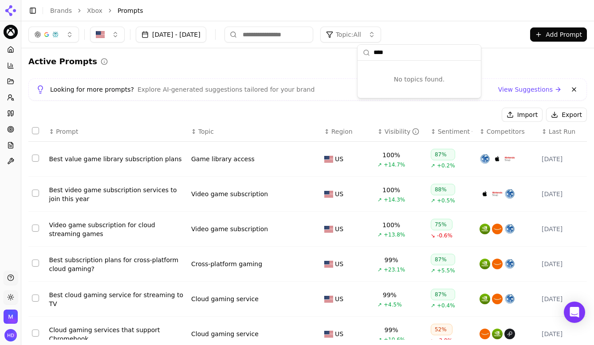
type input "****"
click at [466, 26] on div "Sep 10, 2025 - Oct 10, 2025 Topic: All Add Prompt" at bounding box center [307, 34] width 572 height 27
click at [557, 31] on button "Add Prompt" at bounding box center [558, 34] width 57 height 14
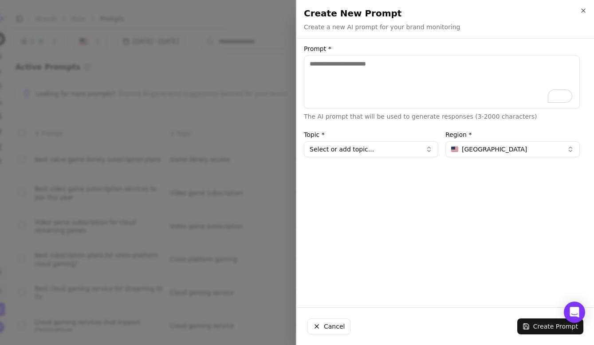
click at [375, 149] on button "Select or add topic..." at bounding box center [371, 149] width 134 height 16
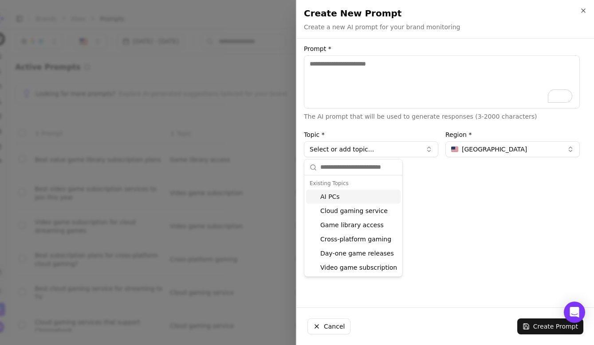
click at [346, 106] on textarea "Prompt *" at bounding box center [442, 81] width 276 height 53
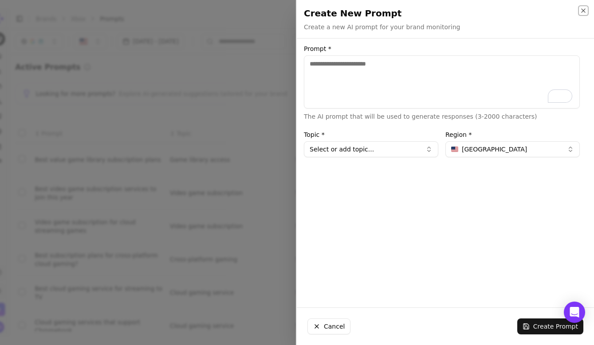
click at [580, 9] on icon "button" at bounding box center [583, 10] width 7 height 7
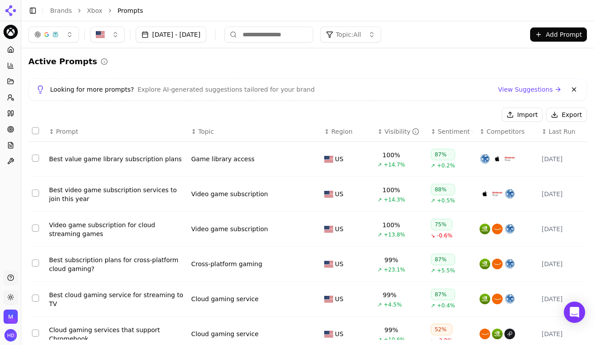
click at [528, 113] on button "Import" at bounding box center [522, 115] width 41 height 14
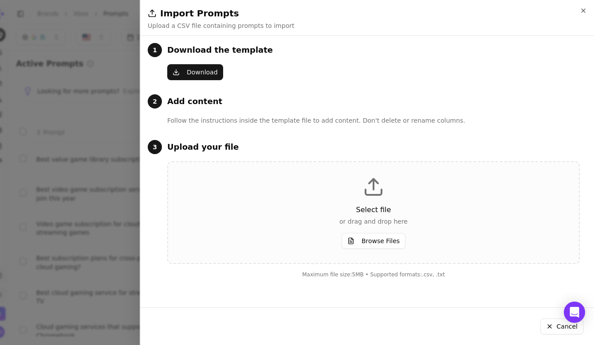
click at [200, 71] on button "Download" at bounding box center [195, 72] width 56 height 16
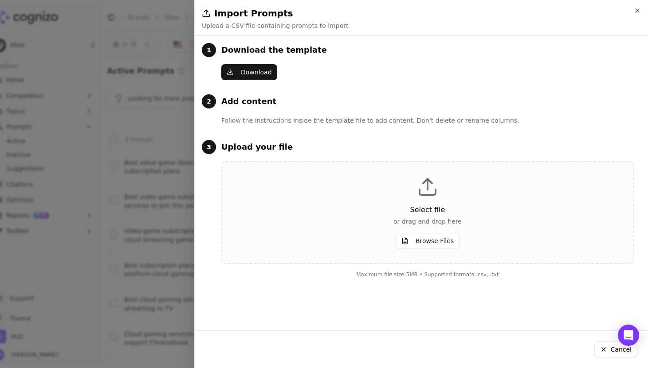
click at [436, 243] on button "Browse Files" at bounding box center [428, 241] width 64 height 16
click at [427, 242] on button "Browse Files" at bounding box center [428, 241] width 64 height 16
click at [434, 238] on button "Browse Files" at bounding box center [428, 241] width 64 height 16
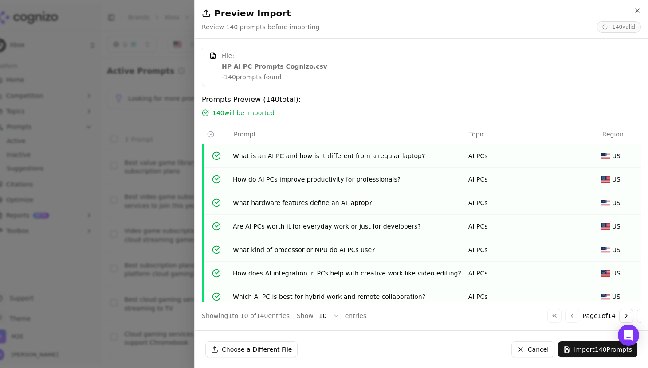
click at [584, 345] on button "Import 140 Prompts" at bounding box center [597, 350] width 79 height 16
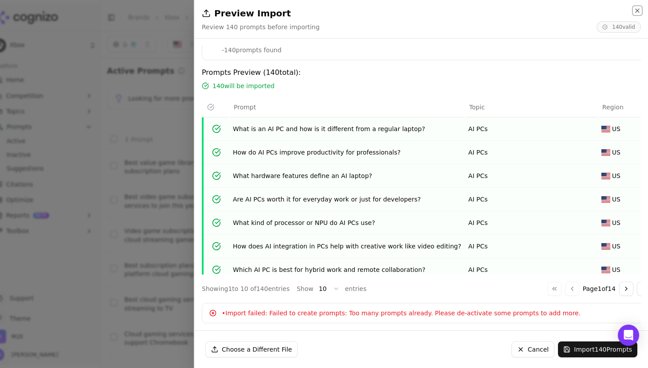
click at [593, 12] on icon "button" at bounding box center [637, 11] width 4 height 4
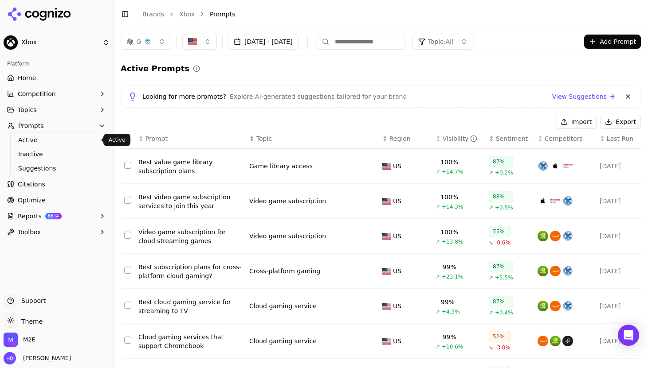
click at [34, 140] on span "Active" at bounding box center [56, 140] width 77 height 9
click at [36, 113] on span "Topics" at bounding box center [27, 110] width 19 height 9
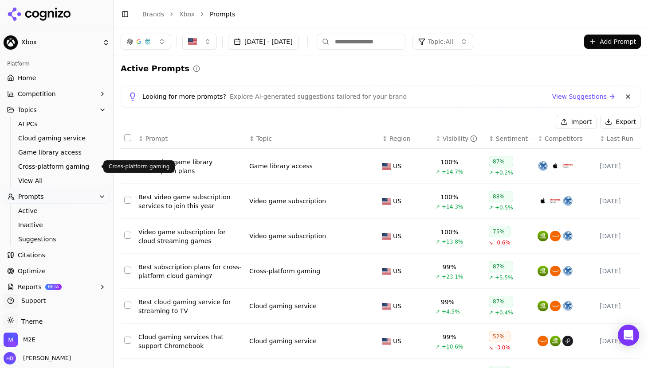
click at [74, 166] on span "Cross-platform gaming" at bounding box center [56, 166] width 77 height 9
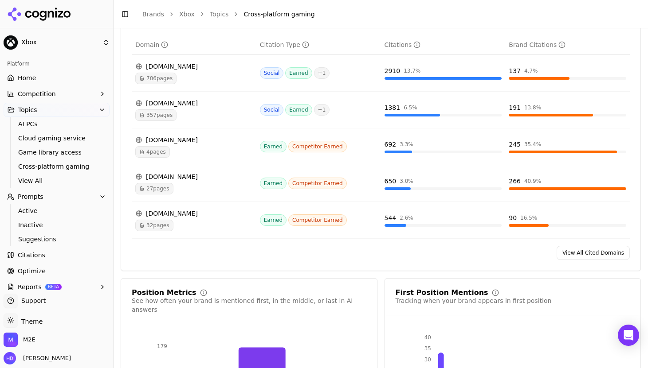
scroll to position [809, 0]
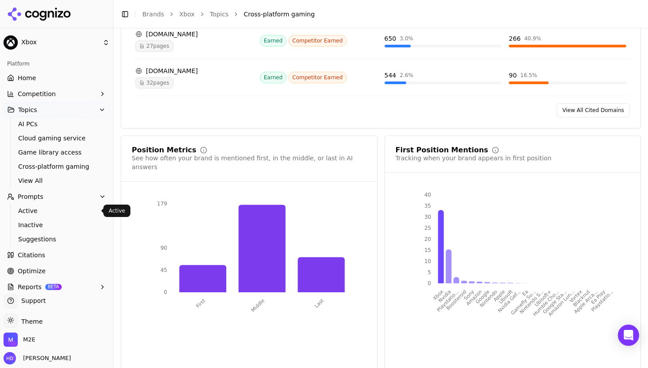
click at [32, 195] on span "Prompts" at bounding box center [31, 196] width 26 height 9
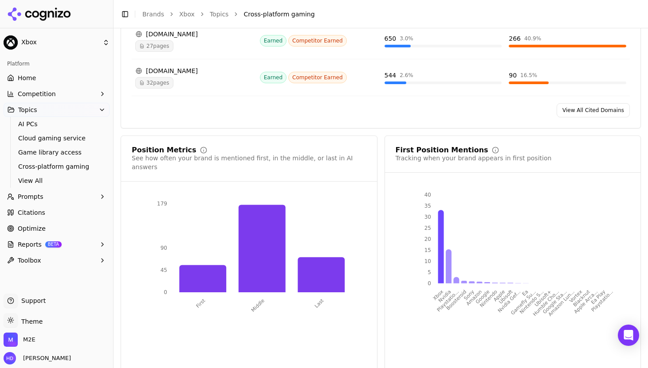
click at [32, 195] on span "Prompts" at bounding box center [31, 196] width 26 height 9
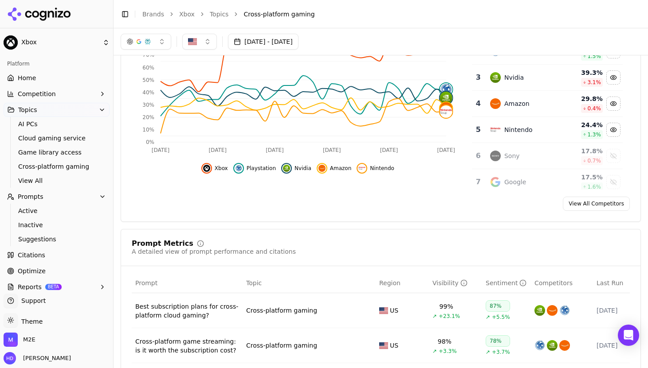
scroll to position [0, 0]
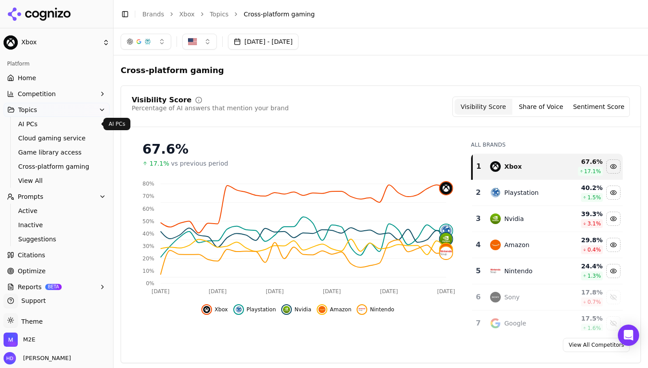
click at [30, 113] on span "Topics" at bounding box center [27, 110] width 19 height 9
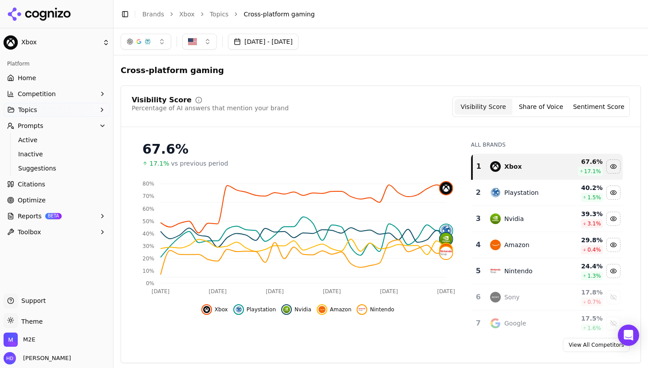
click at [30, 113] on span "Topics" at bounding box center [27, 110] width 19 height 9
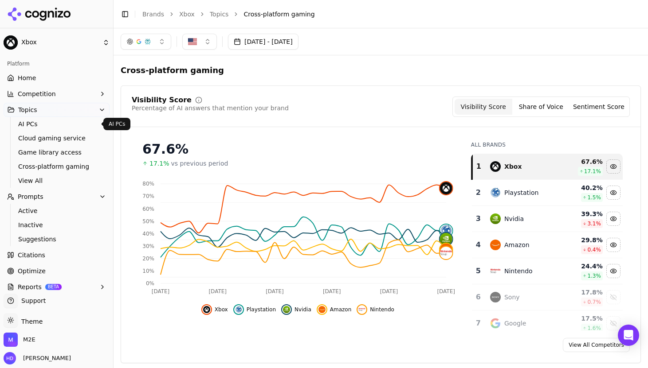
click at [43, 122] on span "AI PCs" at bounding box center [56, 124] width 77 height 9
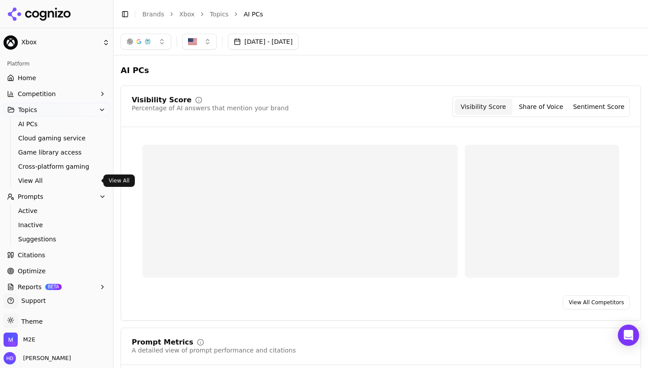
click at [32, 183] on span "View All" at bounding box center [56, 180] width 77 height 9
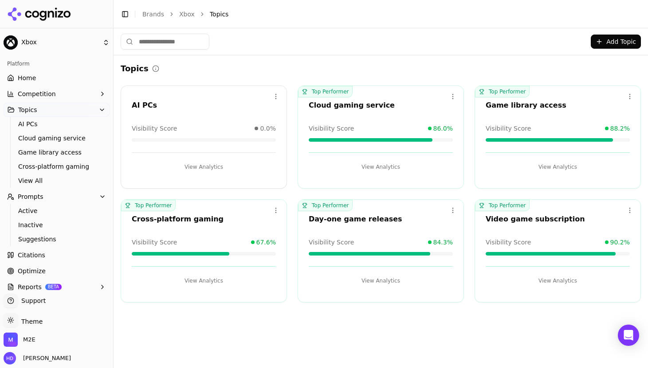
click at [278, 214] on html "Xbox Platform Home Competition Topics AI PCs Cloud gaming service Game library …" at bounding box center [324, 184] width 648 height 368
click at [170, 200] on html "Xbox Platform Home Competition Topics AI PCs Cloud gaming service Game library …" at bounding box center [324, 184] width 648 height 368
click at [172, 219] on div "Cross-platform gaming" at bounding box center [204, 219] width 144 height 11
click at [154, 204] on span "Top Performer" at bounding box center [148, 206] width 55 height 12
click at [201, 276] on button "View Analytics" at bounding box center [204, 281] width 144 height 14
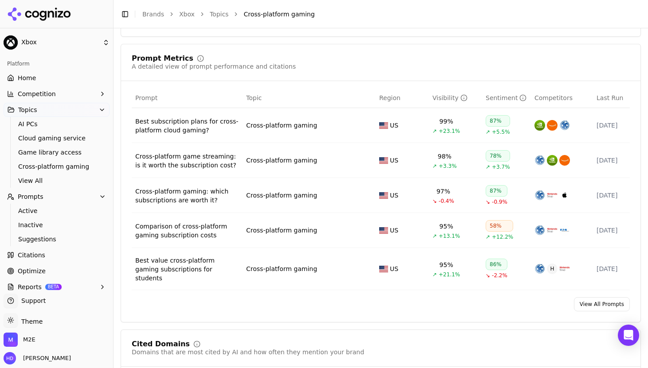
scroll to position [334, 0]
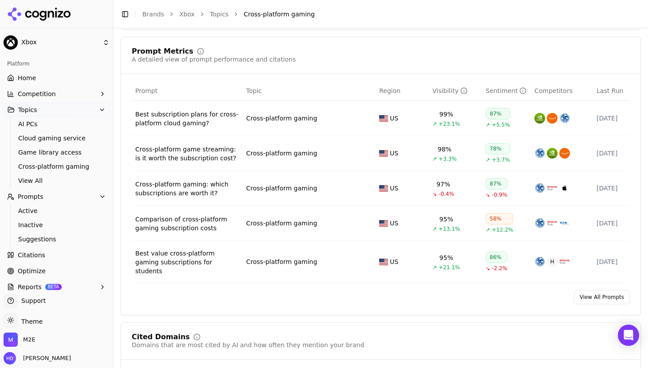
click at [593, 290] on link "View All Prompts" at bounding box center [602, 297] width 56 height 14
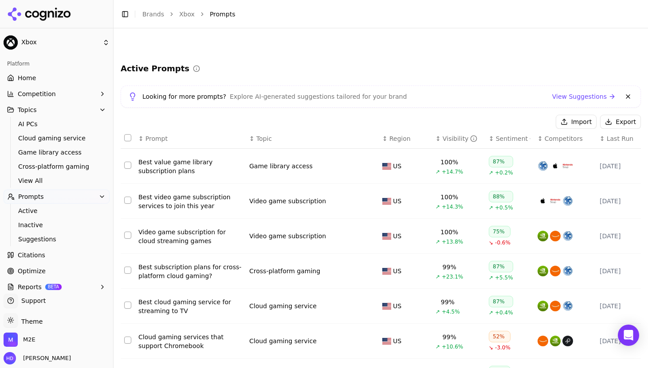
scroll to position [161, 0]
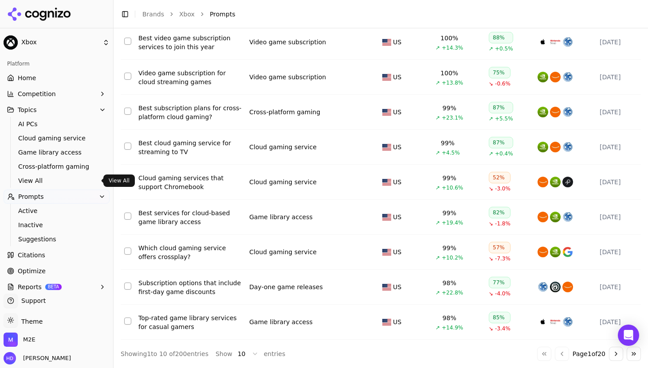
click at [27, 179] on span "View All" at bounding box center [56, 180] width 77 height 9
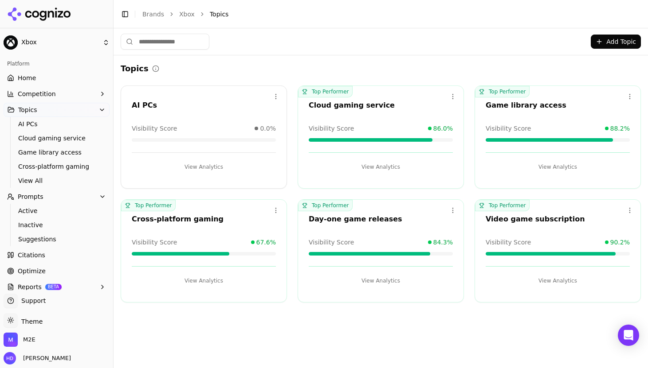
click at [278, 206] on html "Xbox Platform Home Competition Topics AI PCs Cloud gaming service Game library …" at bounding box center [324, 184] width 648 height 368
click at [238, 244] on div "Delete" at bounding box center [240, 247] width 81 height 14
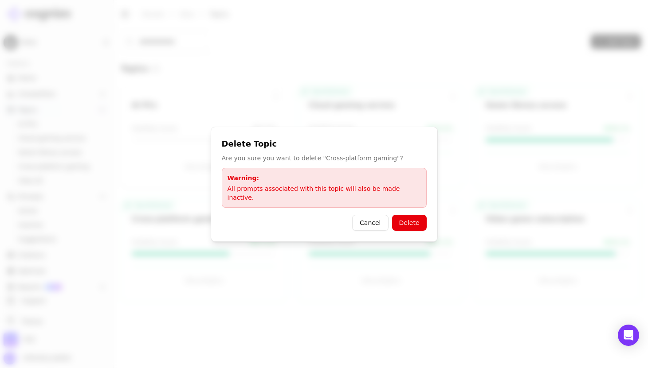
click at [402, 215] on button "Delete" at bounding box center [409, 223] width 35 height 16
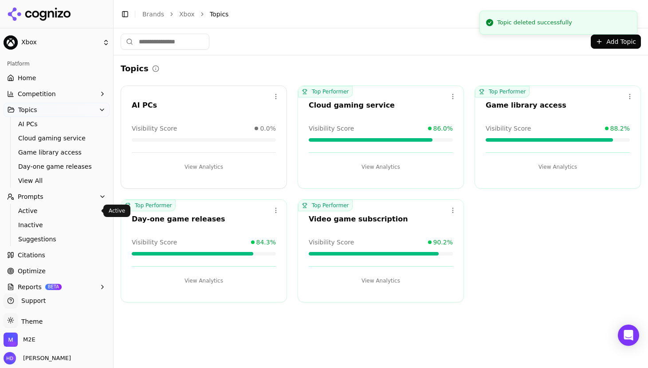
click at [32, 198] on span "Prompts" at bounding box center [31, 196] width 26 height 9
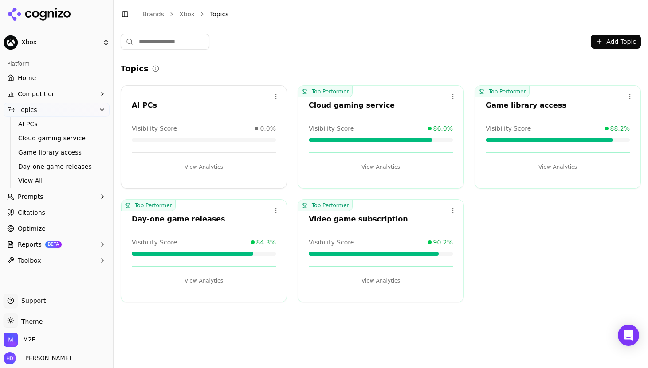
click at [32, 198] on span "Prompts" at bounding box center [31, 196] width 26 height 9
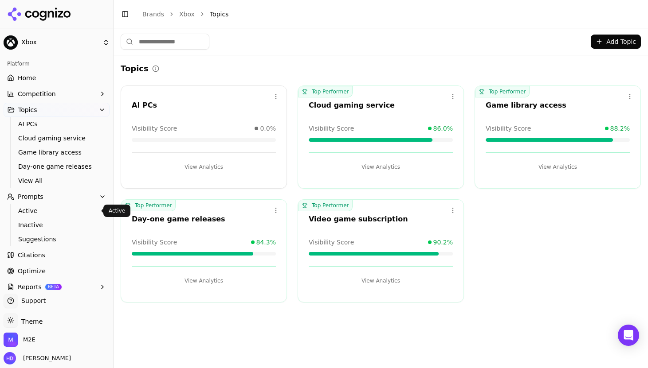
click at [31, 209] on span "Active" at bounding box center [56, 211] width 77 height 9
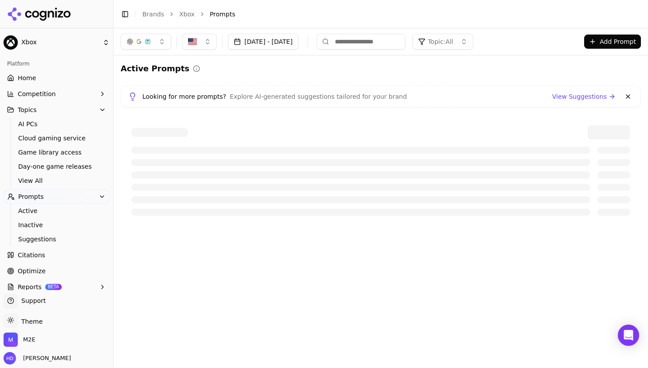
click at [593, 44] on button "Add Prompt" at bounding box center [612, 42] width 57 height 14
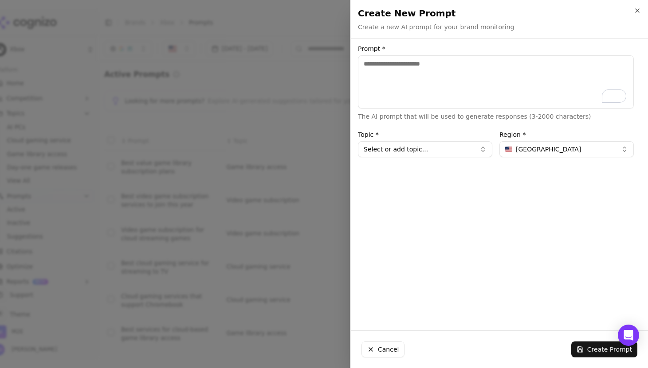
click at [386, 345] on button "Cancel" at bounding box center [382, 350] width 43 height 16
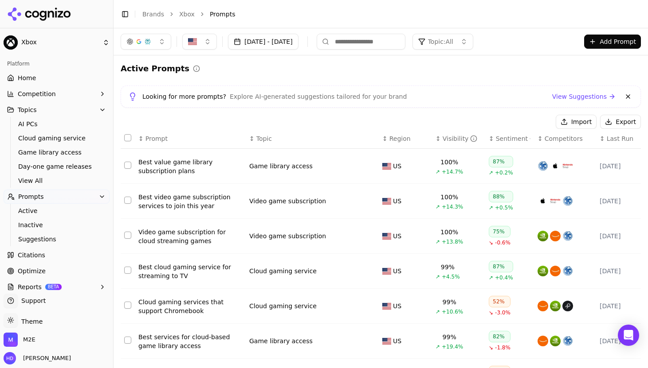
click at [593, 38] on button "Add Prompt" at bounding box center [612, 42] width 57 height 14
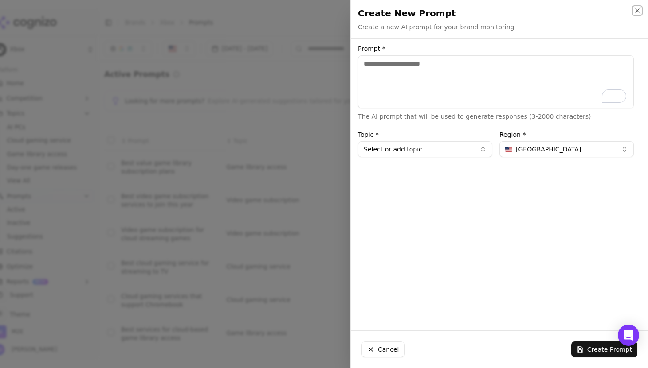
click at [593, 11] on icon "button" at bounding box center [637, 11] width 4 height 4
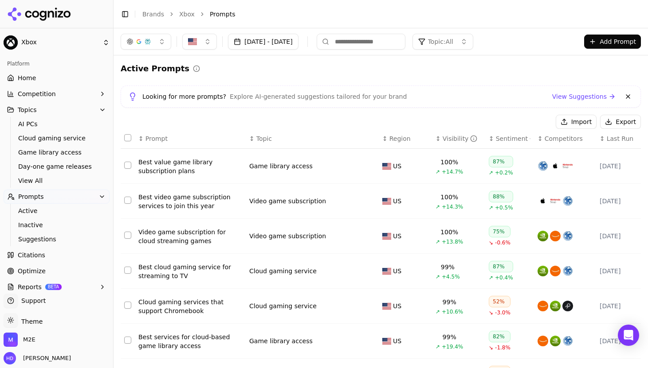
click at [581, 120] on button "Import" at bounding box center [576, 122] width 41 height 14
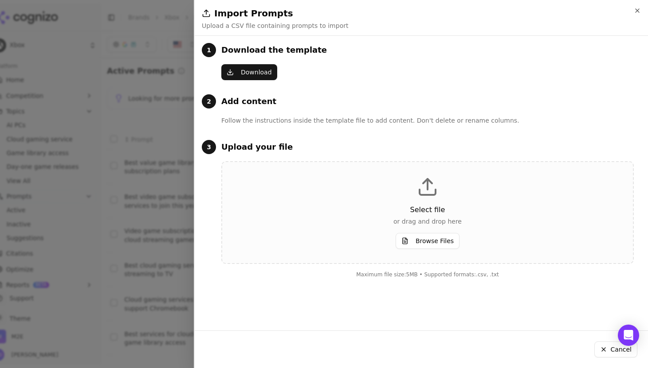
click at [440, 243] on button "Browse Files" at bounding box center [428, 241] width 64 height 16
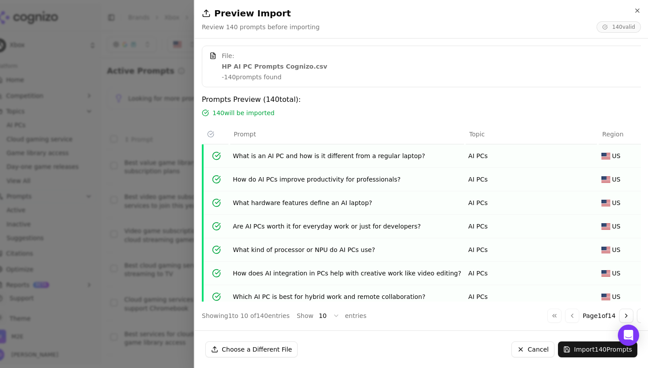
click at [592, 345] on button "Import 140 Prompts" at bounding box center [597, 350] width 79 height 16
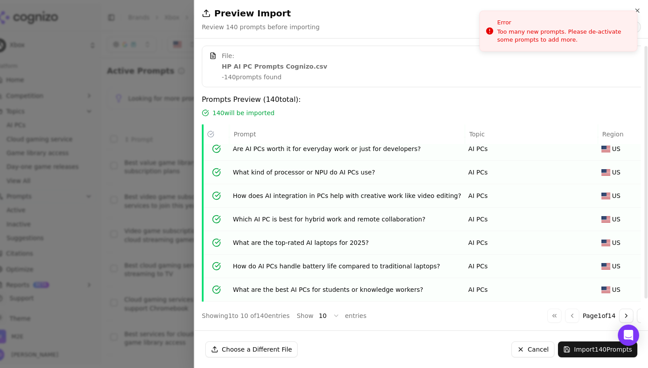
scroll to position [27, 0]
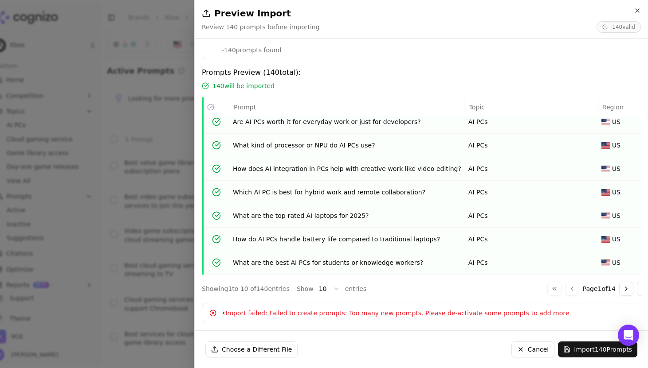
click at [118, 136] on div at bounding box center [324, 184] width 648 height 368
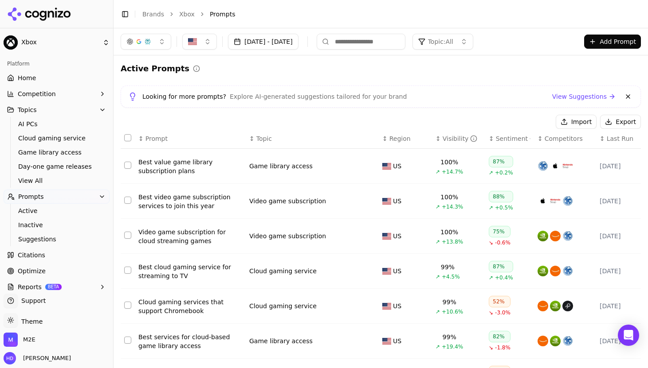
click at [585, 122] on button "Import" at bounding box center [576, 122] width 41 height 14
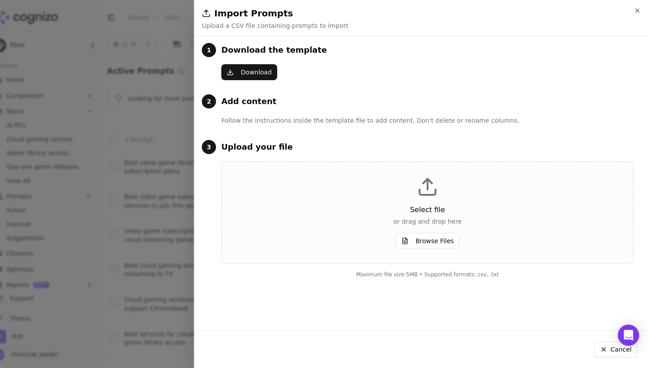
click at [432, 236] on button "Browse Files" at bounding box center [428, 241] width 64 height 16
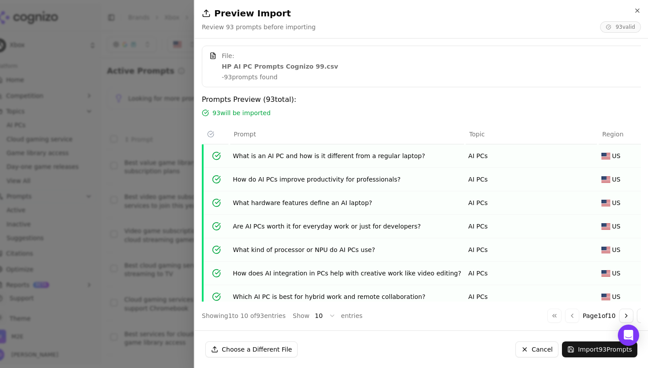
click at [593, 345] on button "Import 93 Prompts" at bounding box center [599, 350] width 75 height 16
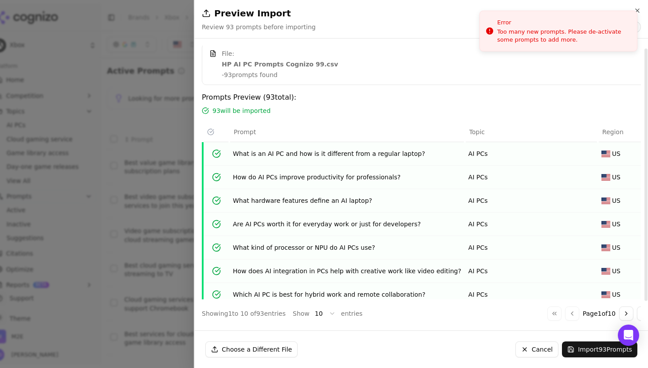
scroll to position [27, 0]
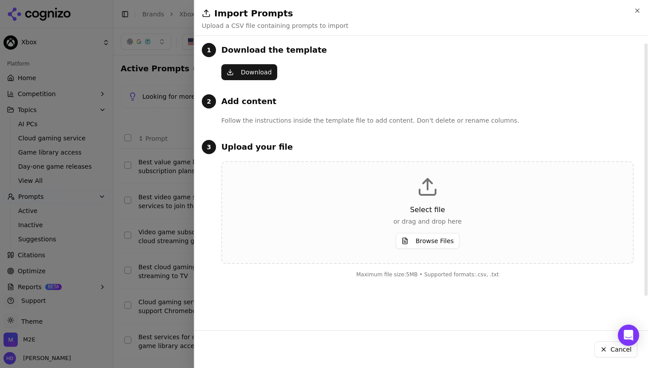
click at [152, 190] on div at bounding box center [324, 184] width 648 height 368
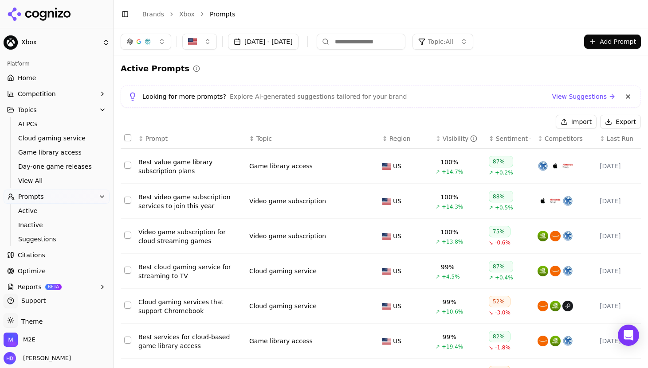
click at [235, 68] on div "Active Prompts" at bounding box center [381, 69] width 520 height 12
click at [29, 198] on span "Prompts" at bounding box center [31, 196] width 26 height 9
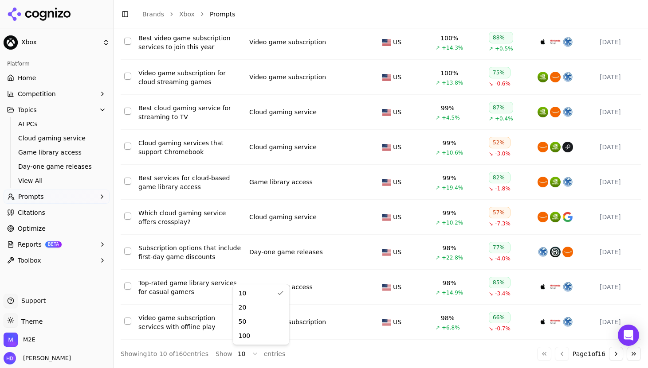
click at [245, 345] on html "Xbox Platform Home Competition Topics AI PCs Cloud gaming service Game library …" at bounding box center [324, 184] width 648 height 368
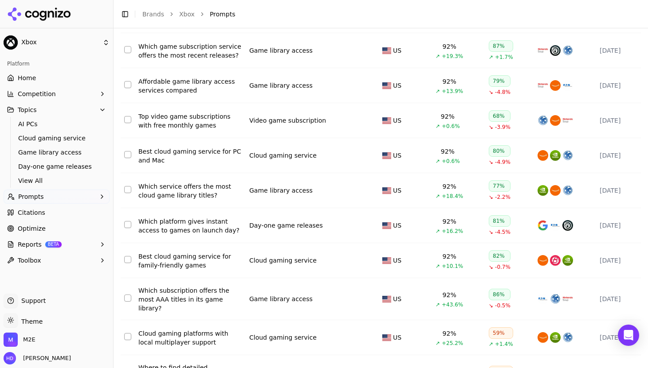
scroll to position [3370, 0]
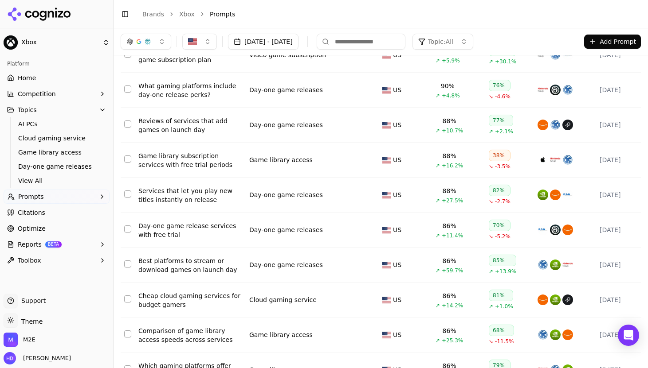
scroll to position [0, 0]
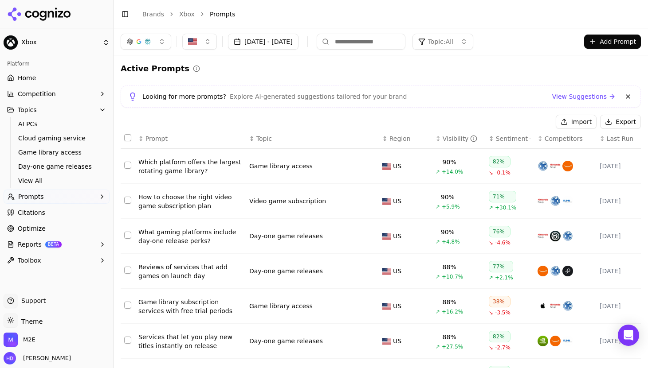
click at [128, 140] on button "Select all rows" at bounding box center [127, 137] width 7 height 7
click at [529, 118] on button "Deactivate ( 60 )" at bounding box center [517, 122] width 69 height 14
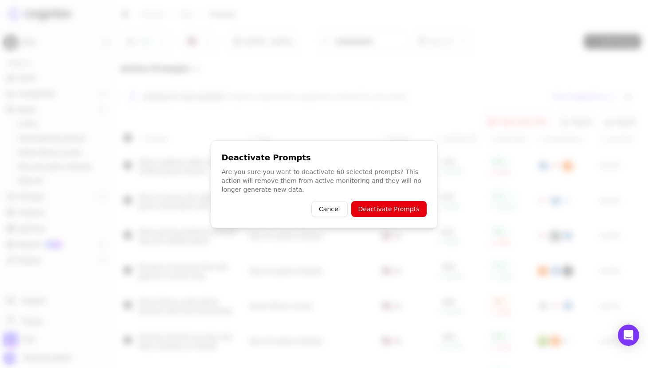
click at [392, 204] on button "Deactivate Prompts" at bounding box center [388, 209] width 75 height 16
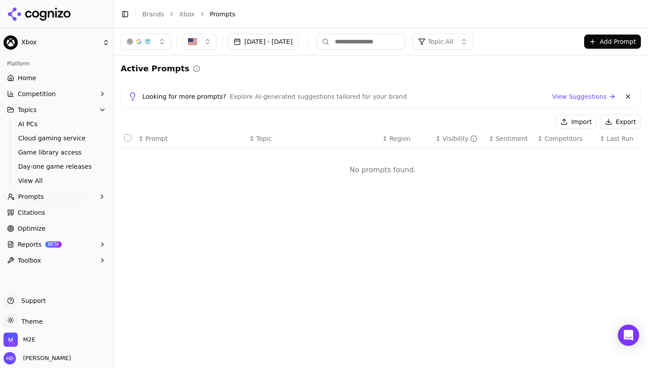
click at [32, 181] on span "View All" at bounding box center [56, 180] width 77 height 9
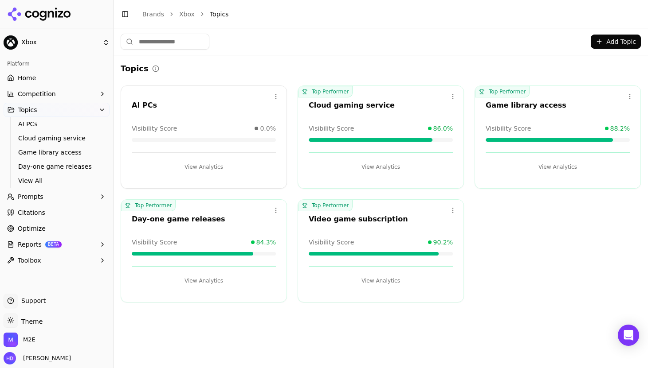
click at [33, 197] on span "Prompts" at bounding box center [31, 196] width 26 height 9
click at [31, 208] on span "Active" at bounding box center [56, 211] width 77 height 9
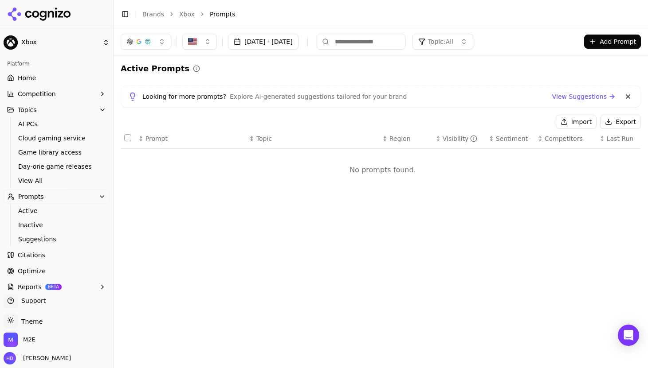
click at [575, 119] on button "Import" at bounding box center [576, 122] width 41 height 14
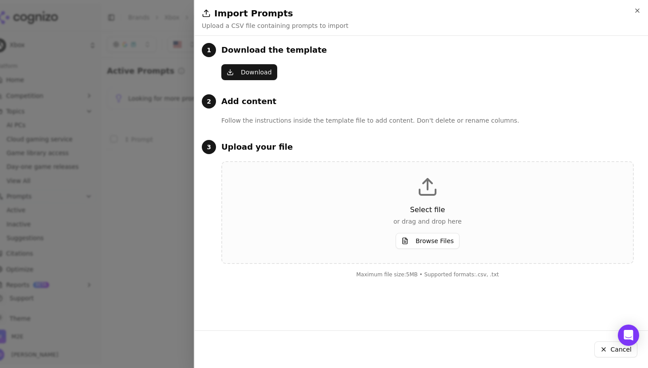
click at [434, 246] on button "Browse Files" at bounding box center [428, 241] width 64 height 16
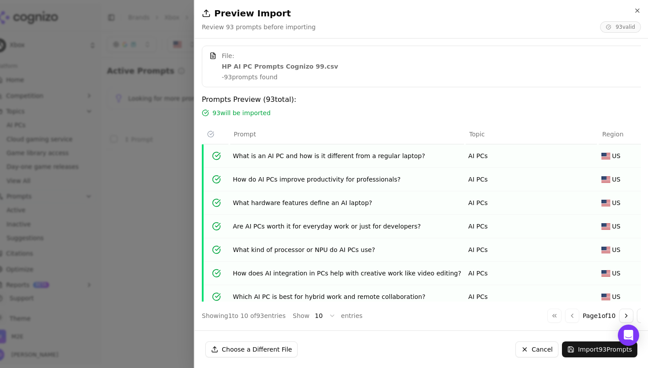
click at [593, 345] on button "Import 93 Prompts" at bounding box center [599, 350] width 75 height 16
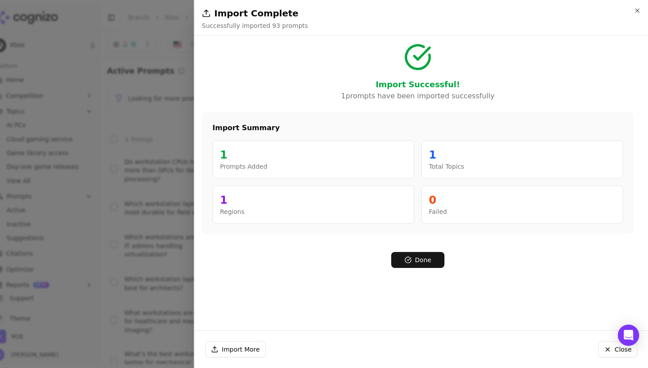
click at [413, 263] on button "Done" at bounding box center [417, 260] width 53 height 16
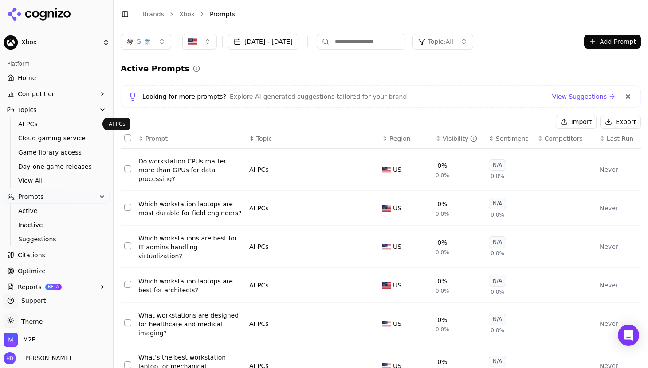
click at [41, 121] on span "AI PCs" at bounding box center [56, 124] width 77 height 9
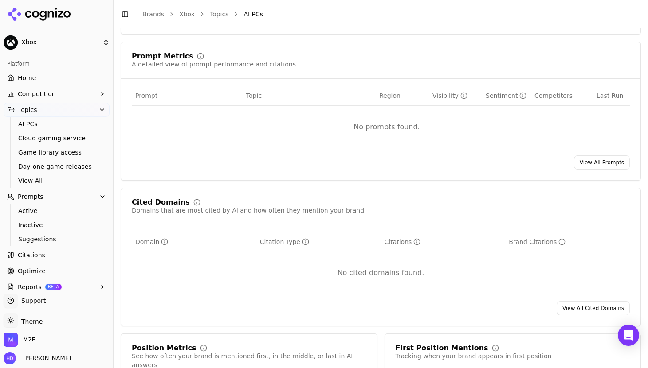
scroll to position [329, 0]
click at [593, 168] on link "View All Prompts" at bounding box center [602, 163] width 56 height 14
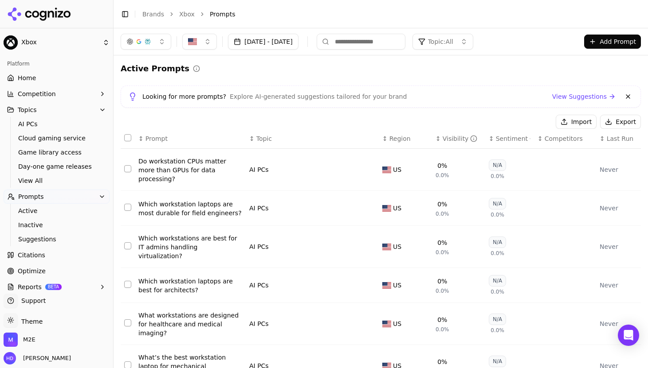
click at [586, 94] on link "View Suggestions" at bounding box center [583, 96] width 63 height 9
